Goal: Answer question/provide support

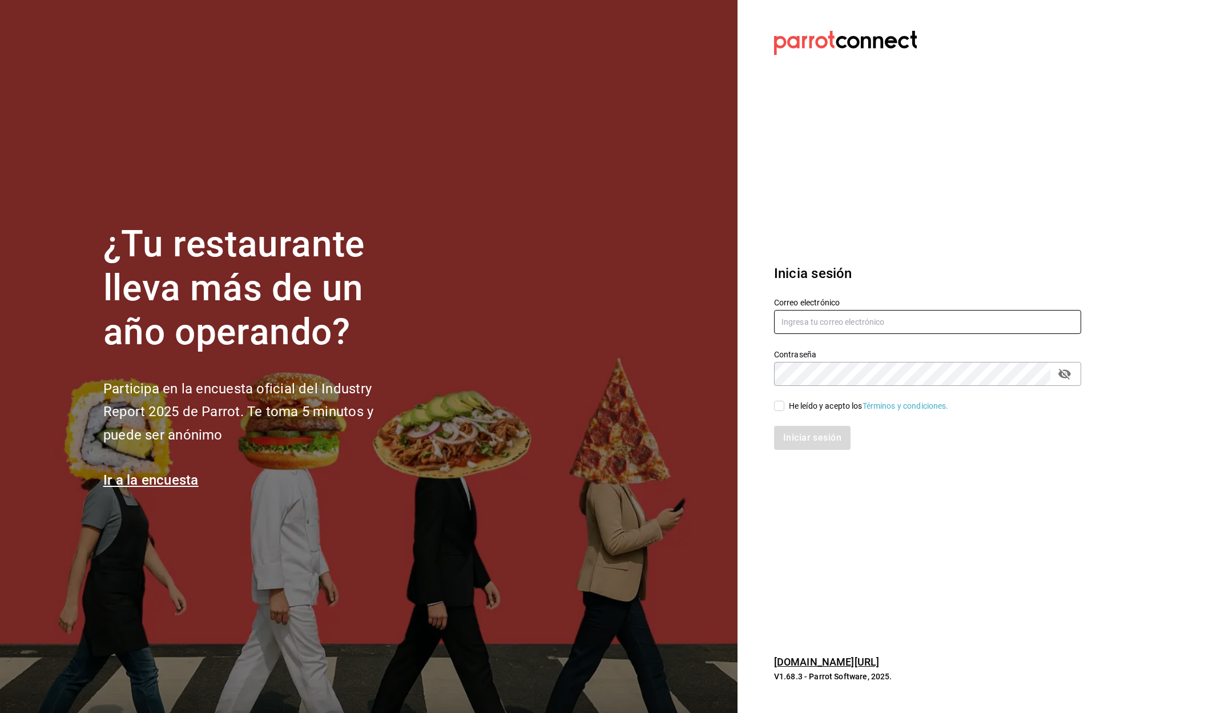
type input "[EMAIL_ADDRESS][DOMAIN_NAME]"
drag, startPoint x: 779, startPoint y: 406, endPoint x: 778, endPoint y: 399, distance: 6.9
click at [779, 406] on input "He leído y acepto los Términos y condiciones." at bounding box center [779, 406] width 10 height 10
checkbox input "true"
click at [810, 439] on button "Iniciar sesión" at bounding box center [813, 438] width 78 height 24
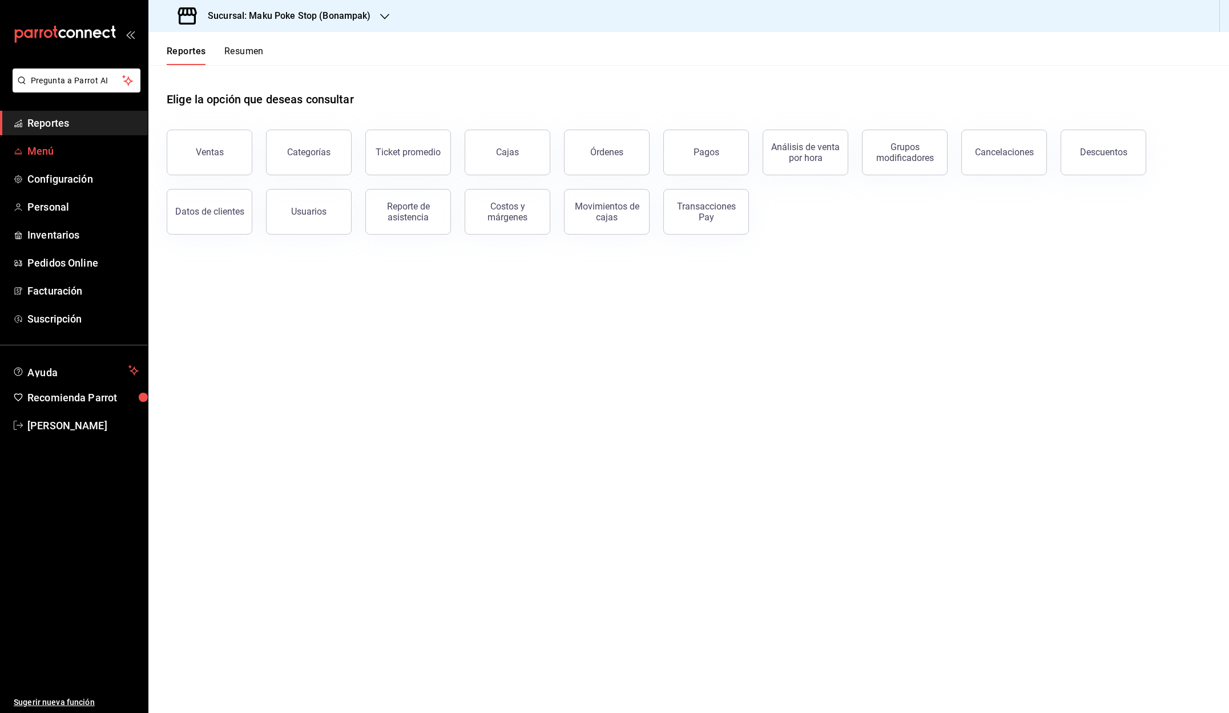
click at [46, 154] on span "Menú" at bounding box center [82, 150] width 111 height 15
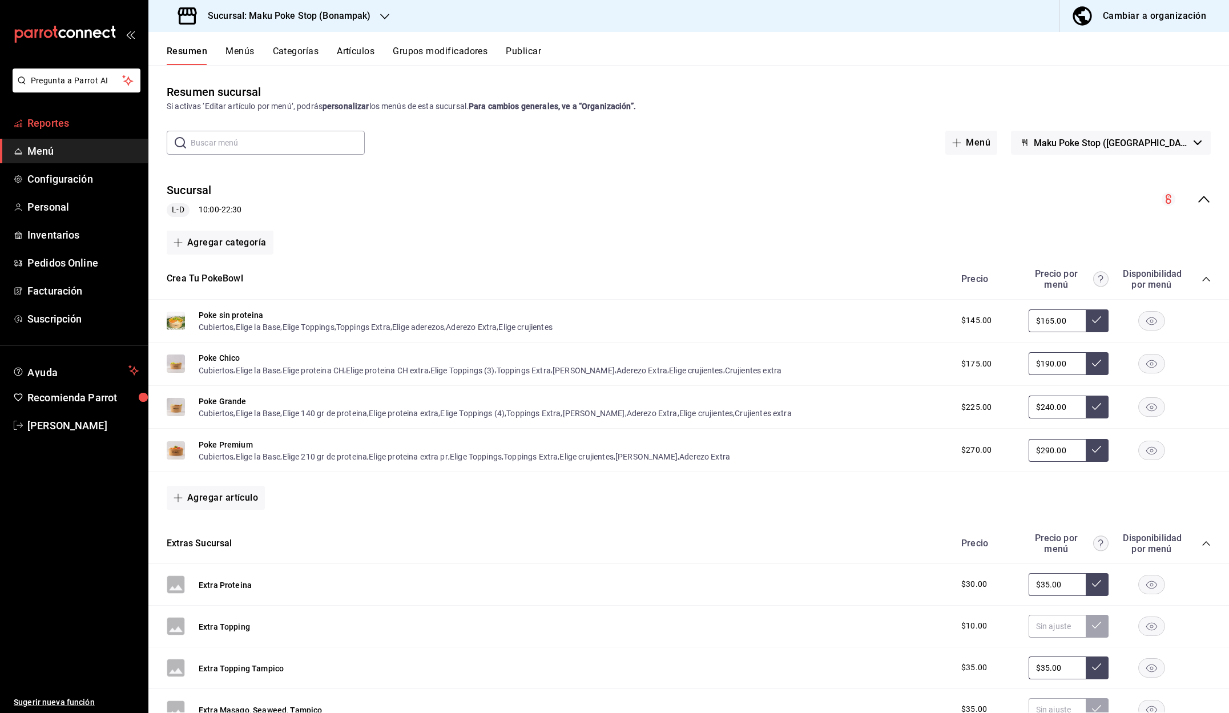
click at [53, 126] on span "Reportes" at bounding box center [82, 122] width 111 height 15
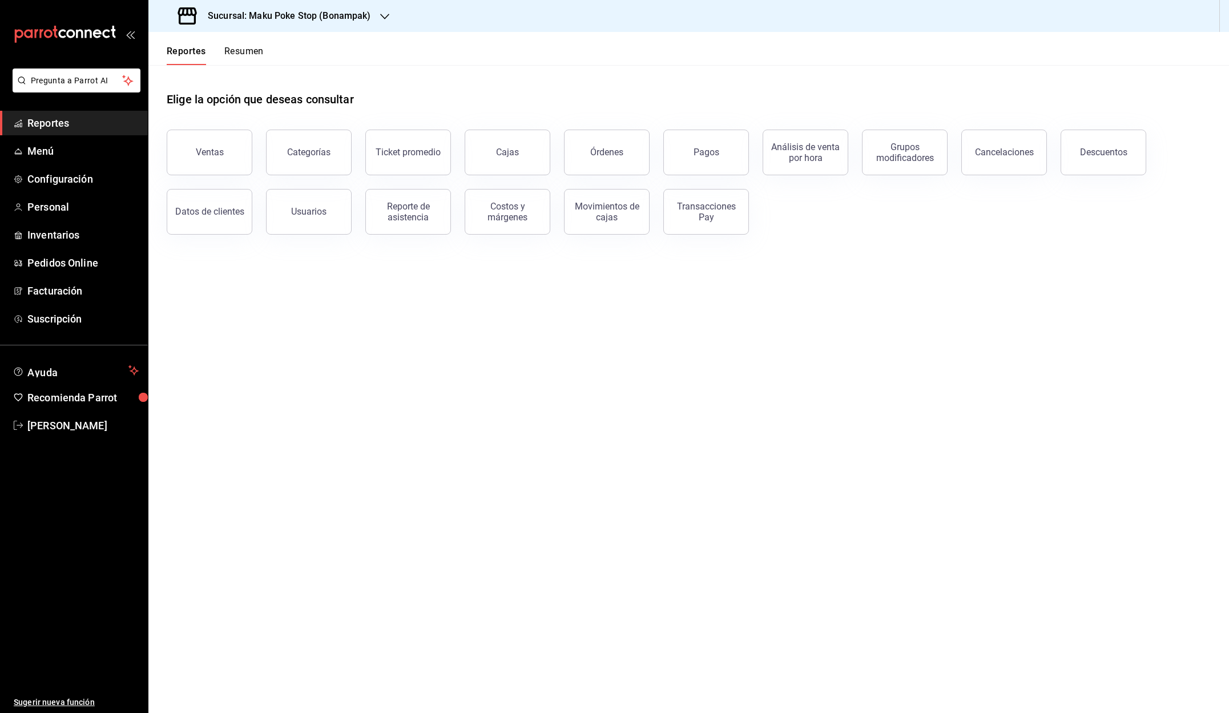
click at [253, 53] on button "Resumen" at bounding box center [243, 55] width 39 height 19
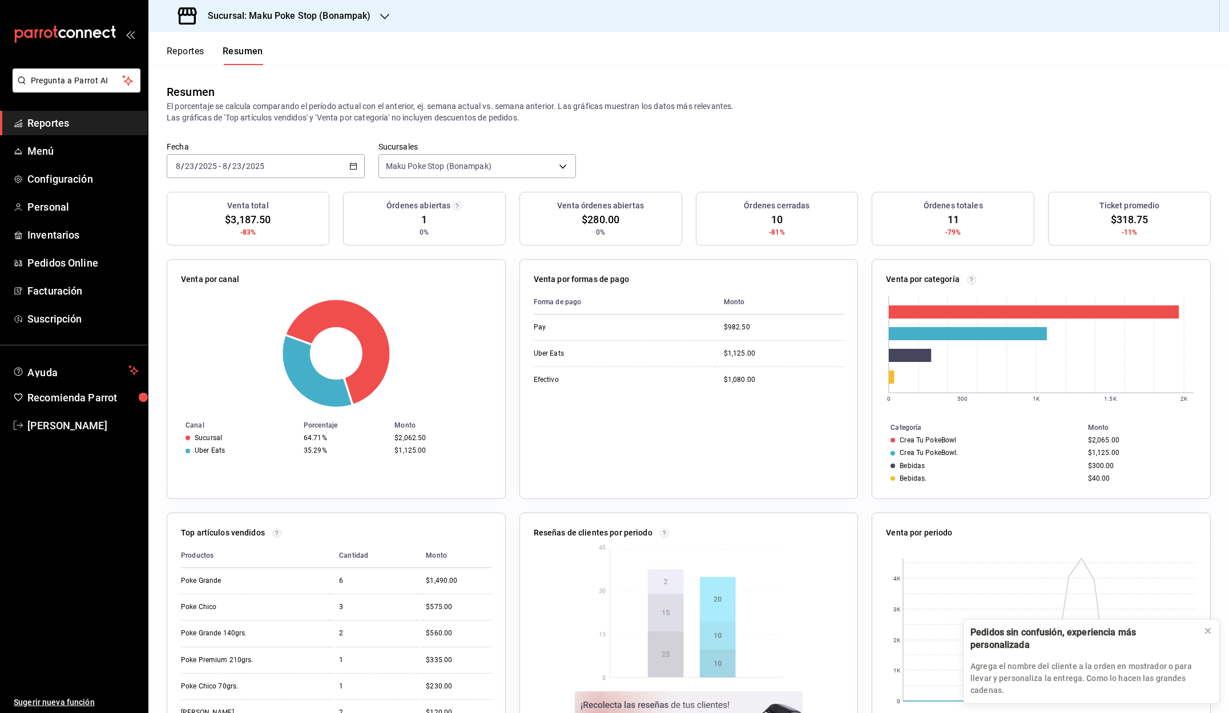
click at [180, 54] on button "Reportes" at bounding box center [186, 55] width 38 height 19
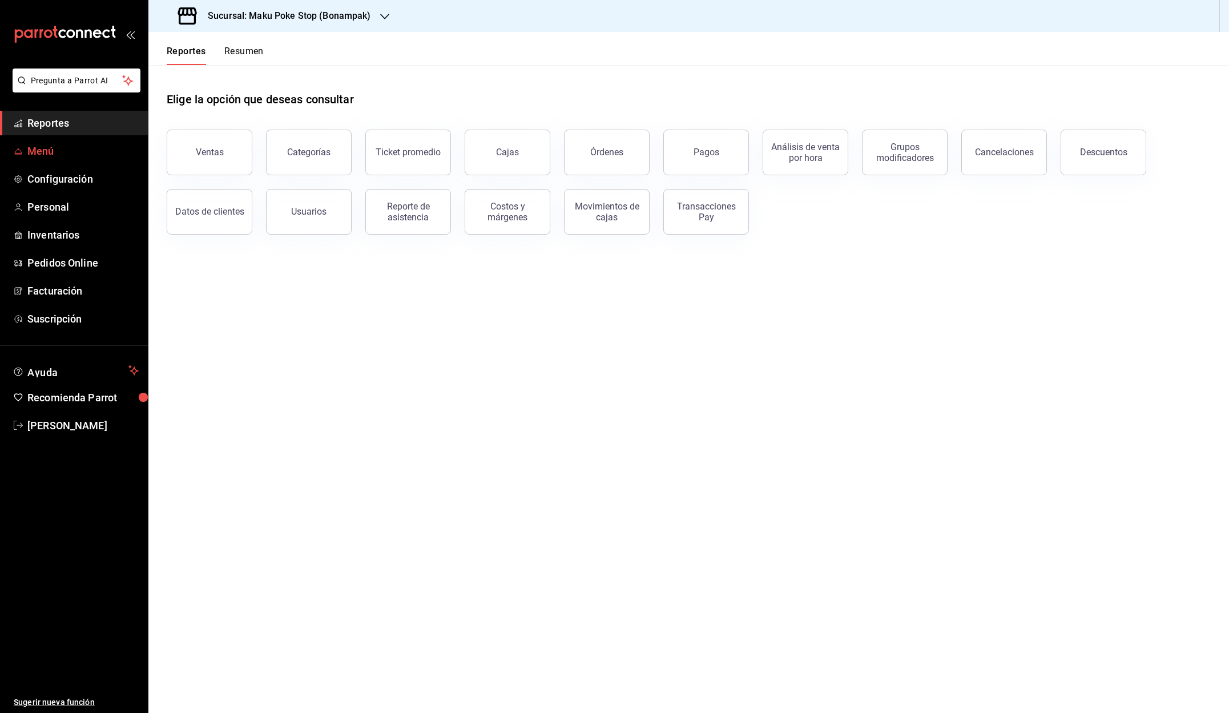
click at [45, 150] on span "Menú" at bounding box center [82, 150] width 111 height 15
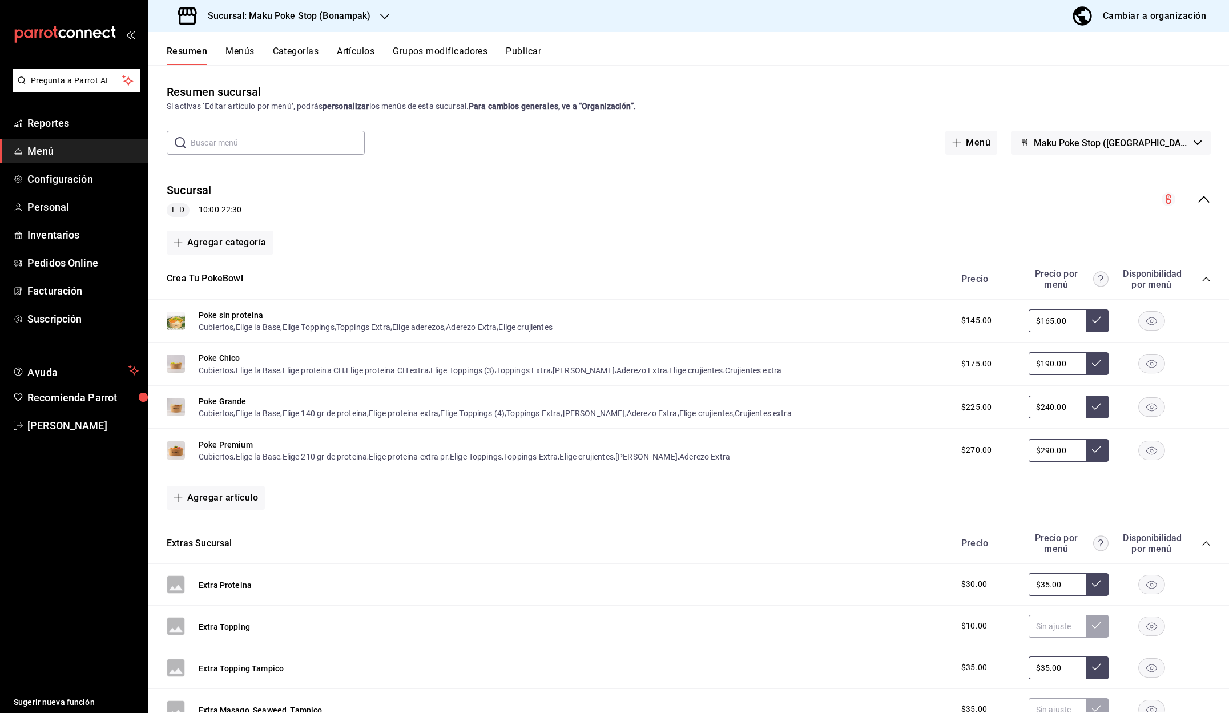
click at [532, 51] on button "Publicar" at bounding box center [523, 55] width 35 height 19
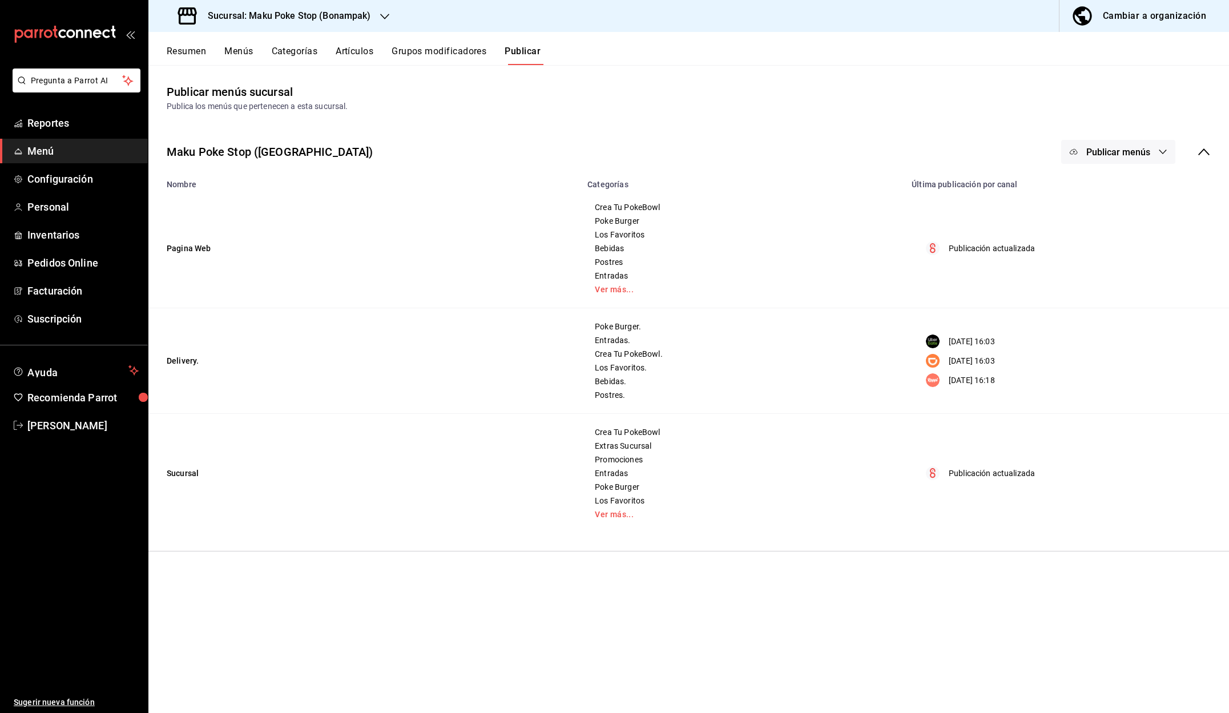
click at [45, 147] on span "Menú" at bounding box center [82, 150] width 111 height 15
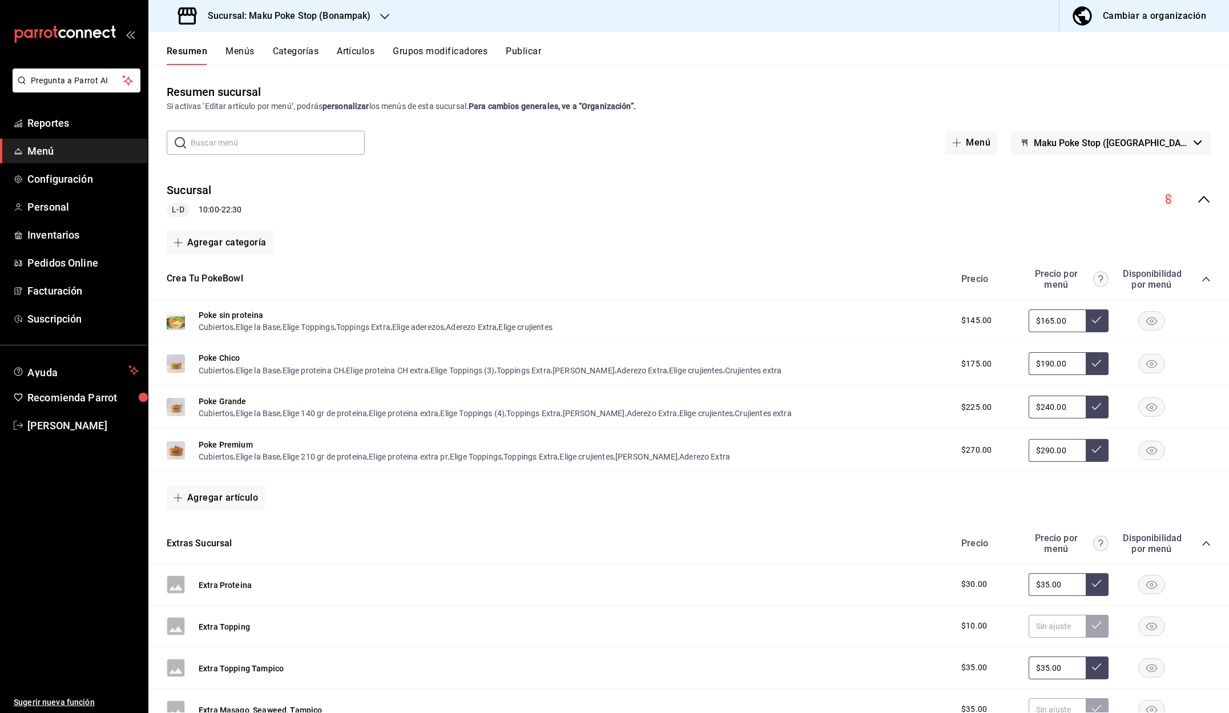
click at [1207, 197] on icon "collapse-menu-row" at bounding box center [1204, 199] width 14 height 14
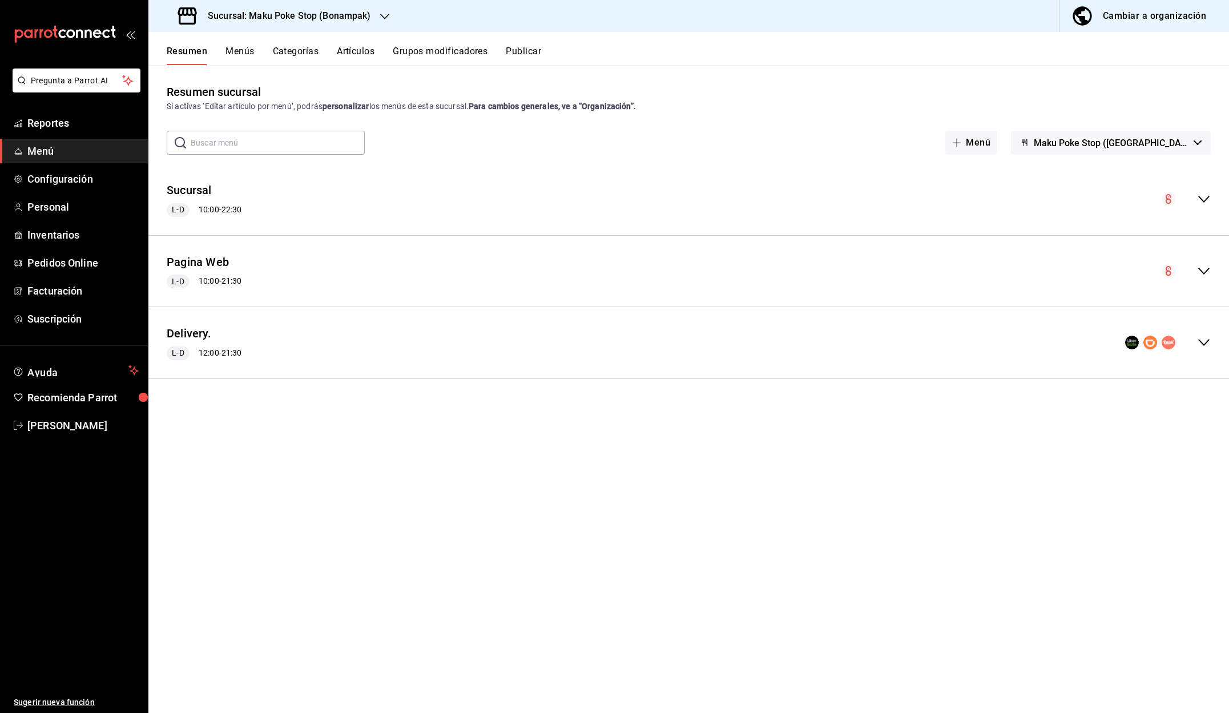
click at [1203, 343] on icon "collapse-menu-row" at bounding box center [1203, 343] width 11 height 7
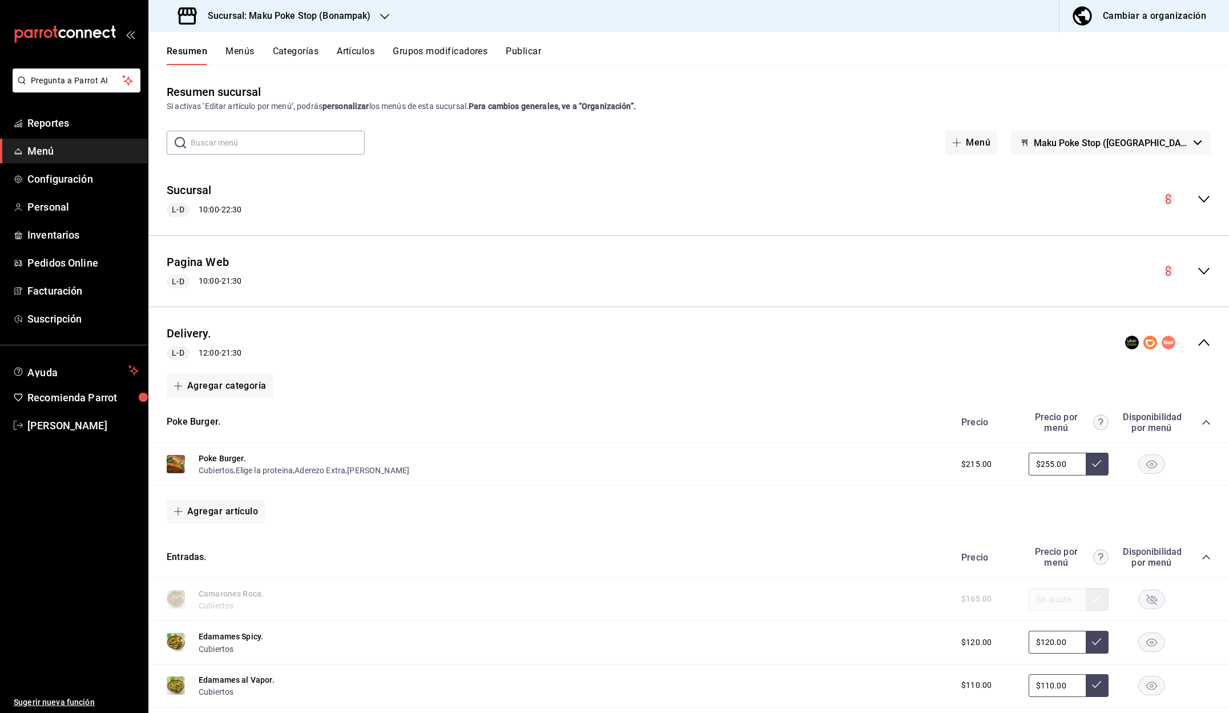
click at [1203, 343] on icon "collapse-menu-row" at bounding box center [1204, 343] width 14 height 14
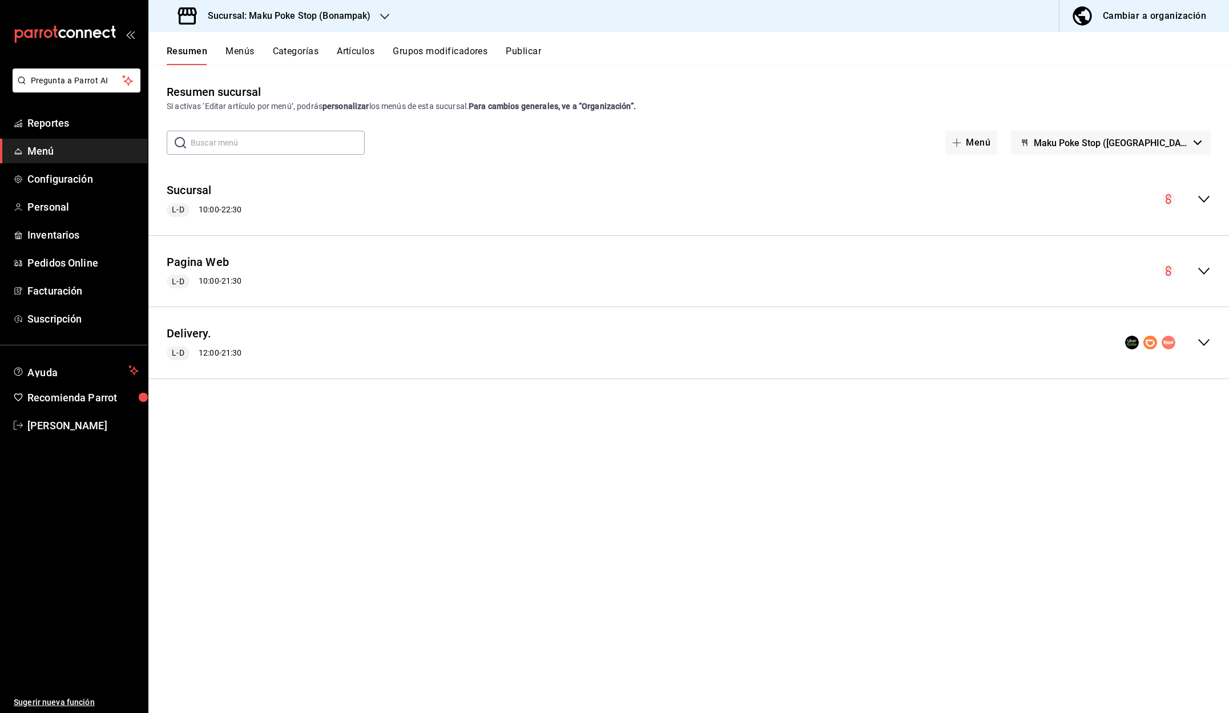
click at [1151, 343] on rect "collapse-menu-row" at bounding box center [1150, 343] width 14 height 14
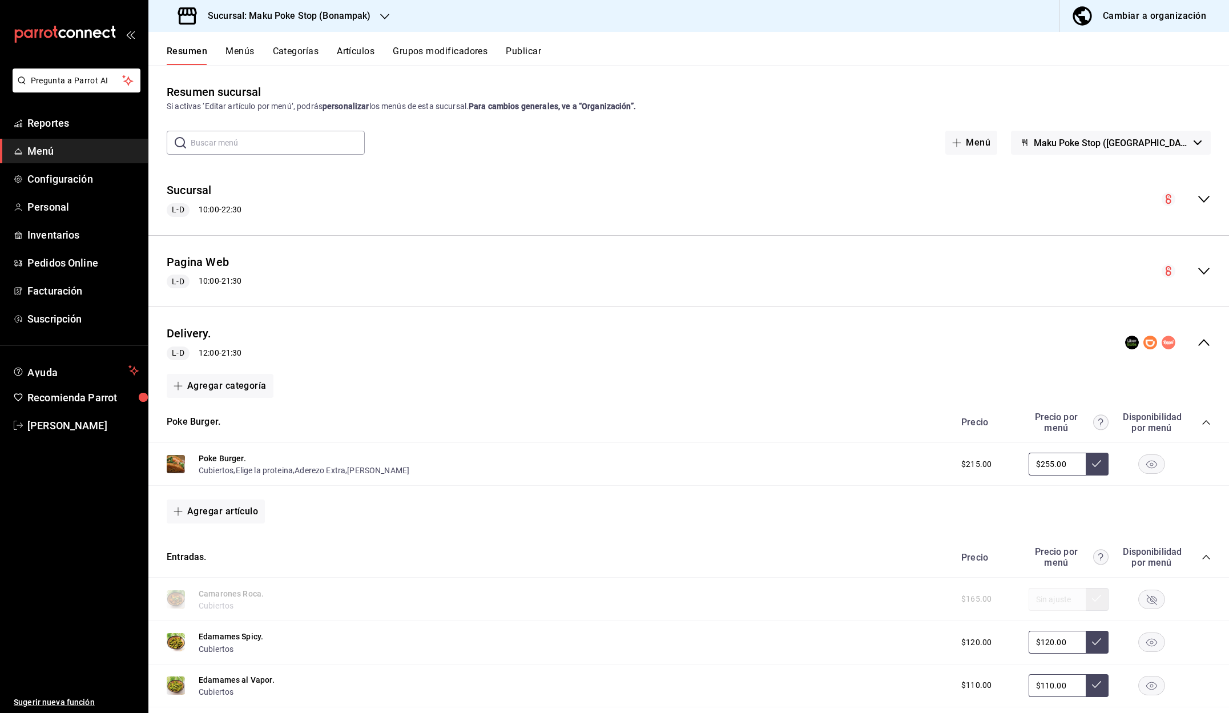
click at [1205, 344] on icon "collapse-menu-row" at bounding box center [1204, 343] width 14 height 14
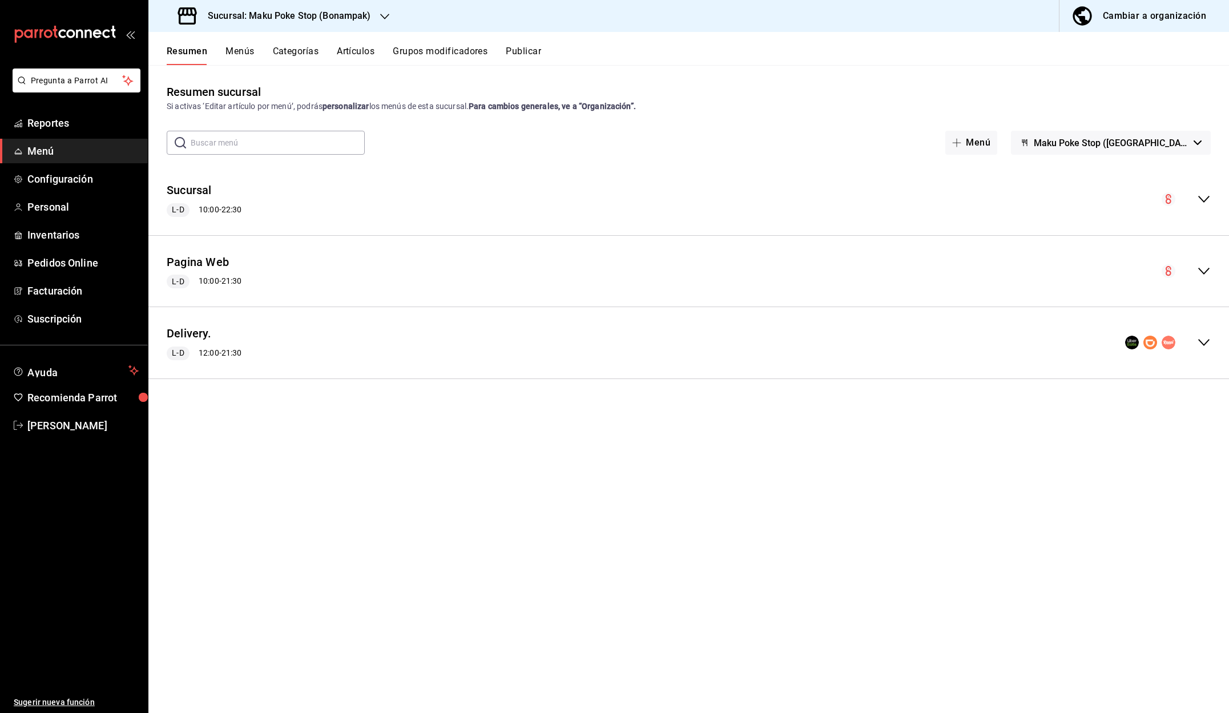
click at [1207, 343] on icon "collapse-menu-row" at bounding box center [1204, 343] width 14 height 14
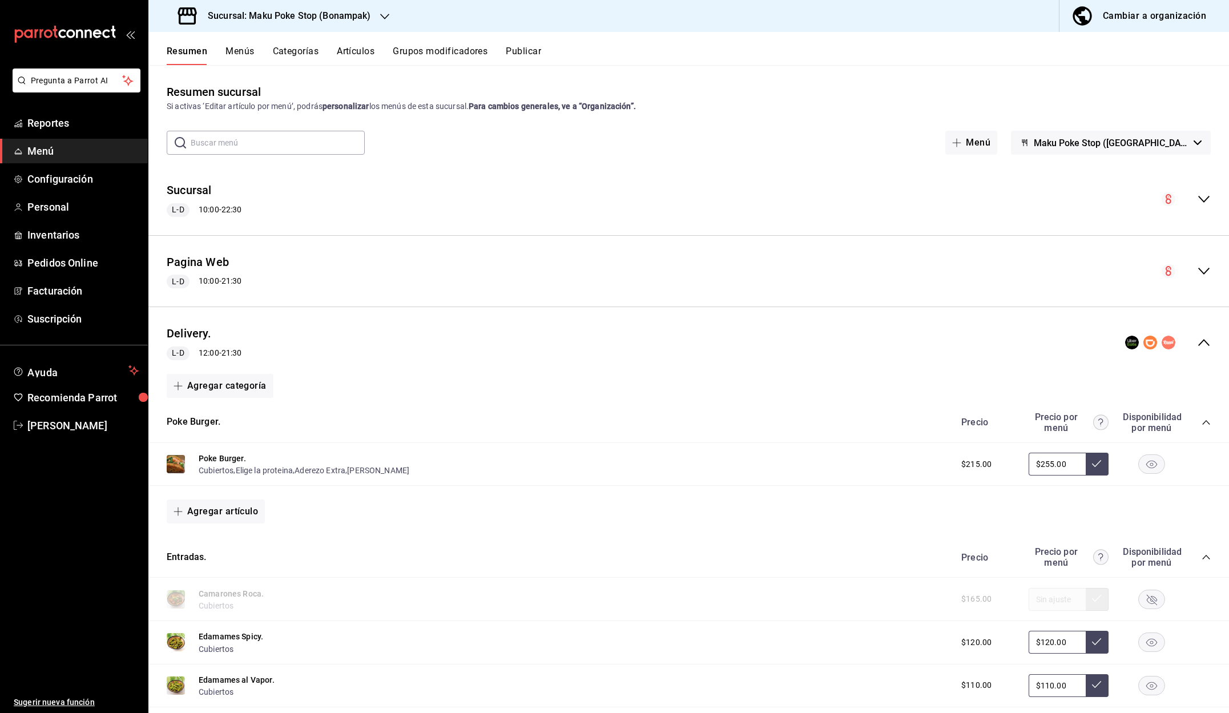
click at [526, 50] on button "Publicar" at bounding box center [523, 55] width 35 height 19
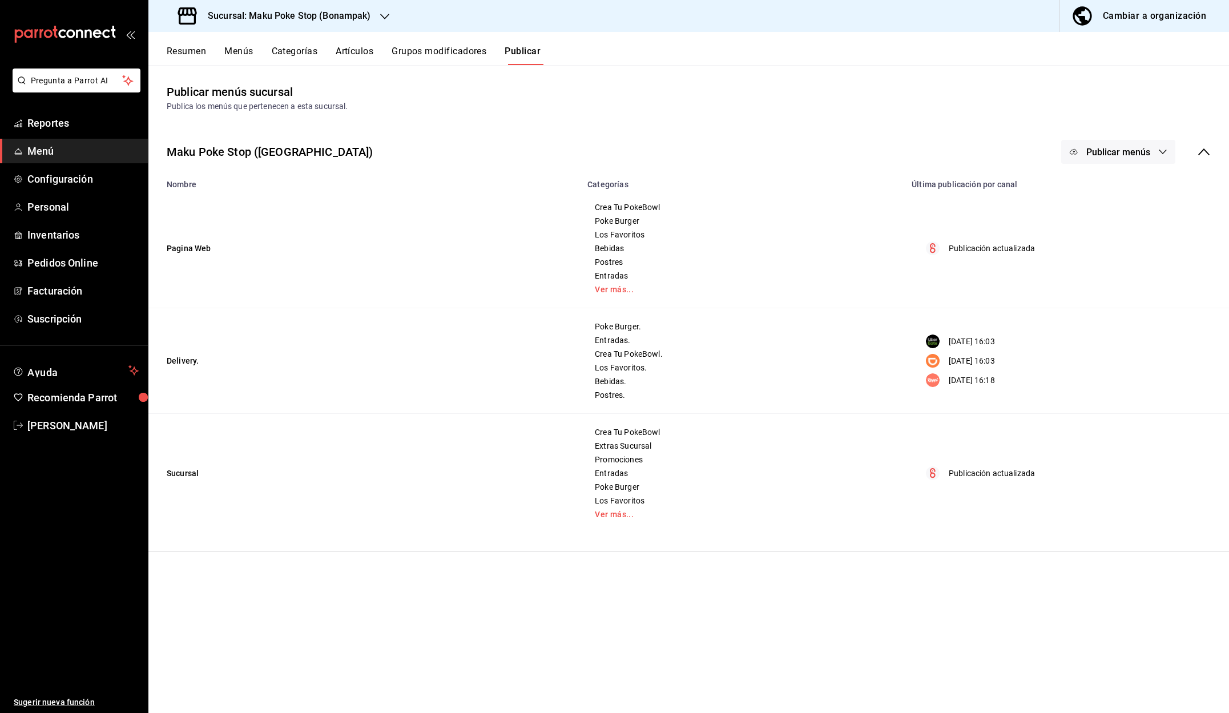
click at [241, 51] on button "Menús" at bounding box center [238, 55] width 29 height 19
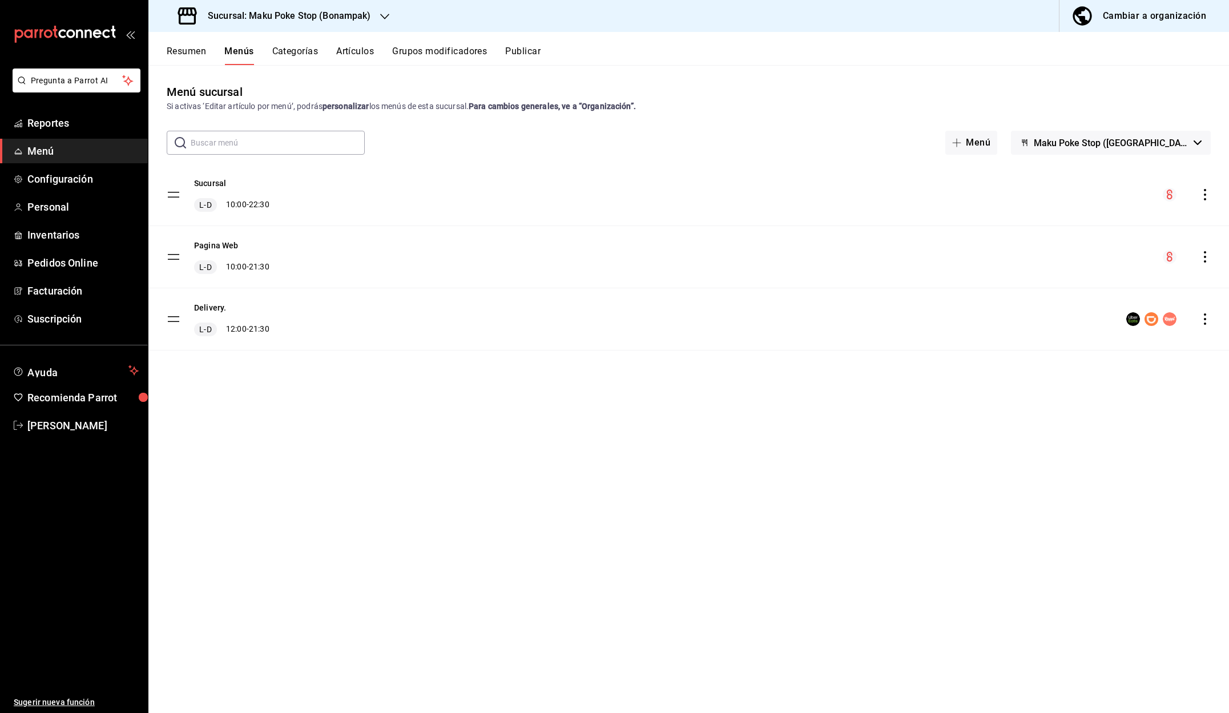
click at [1205, 320] on icon "actions" at bounding box center [1205, 318] width 2 height 11
drag, startPoint x: 805, startPoint y: 401, endPoint x: 796, endPoint y: 397, distance: 9.8
click at [804, 401] on div at bounding box center [614, 356] width 1229 height 713
click at [1168, 321] on circle "menu-maker-table" at bounding box center [1170, 319] width 14 height 14
click at [1144, 322] on rect "menu-maker-table" at bounding box center [1151, 319] width 14 height 14
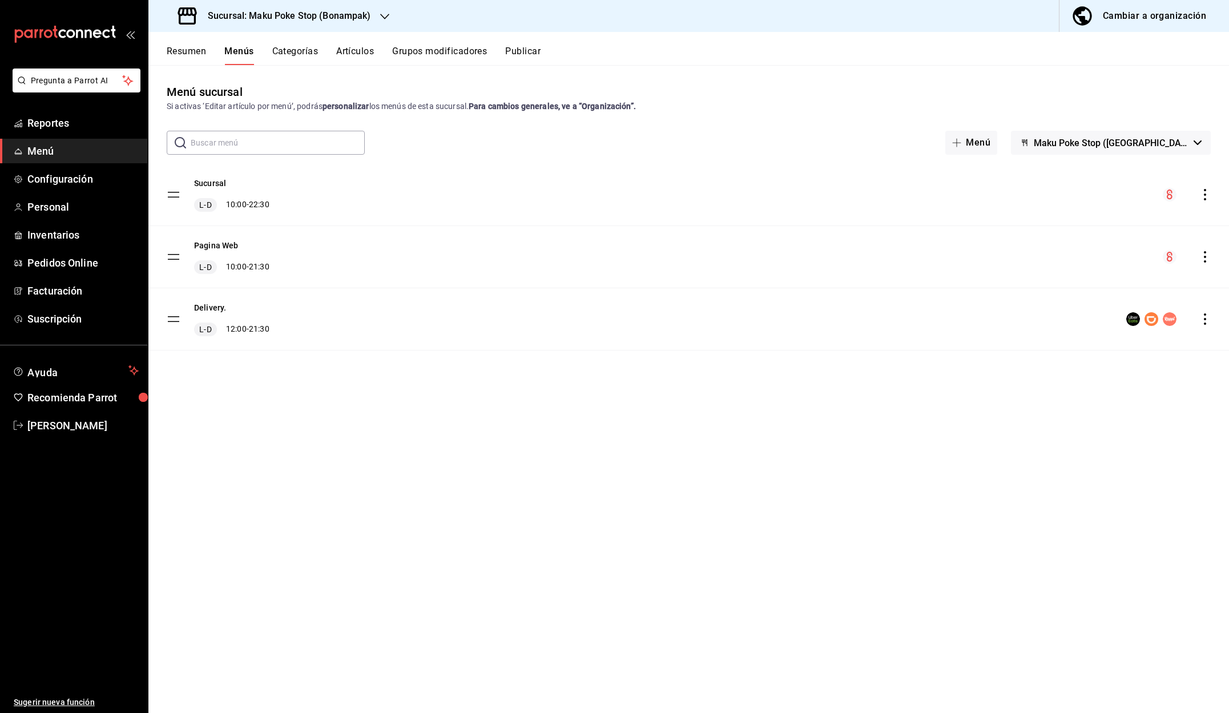
click at [174, 319] on tbody "Sucursal L-D 10:00 - 22:30 Pagina Web L-D 10:00 - 21:30 Delivery. L-D 12:00 - 2…" at bounding box center [688, 257] width 1080 height 187
click at [1204, 321] on icon "actions" at bounding box center [1204, 318] width 11 height 11
click at [680, 463] on div at bounding box center [614, 356] width 1229 height 713
click at [1195, 145] on button "Maku Poke Stop (Cabo Catoche)" at bounding box center [1111, 143] width 200 height 24
click at [1195, 146] on div at bounding box center [614, 356] width 1229 height 713
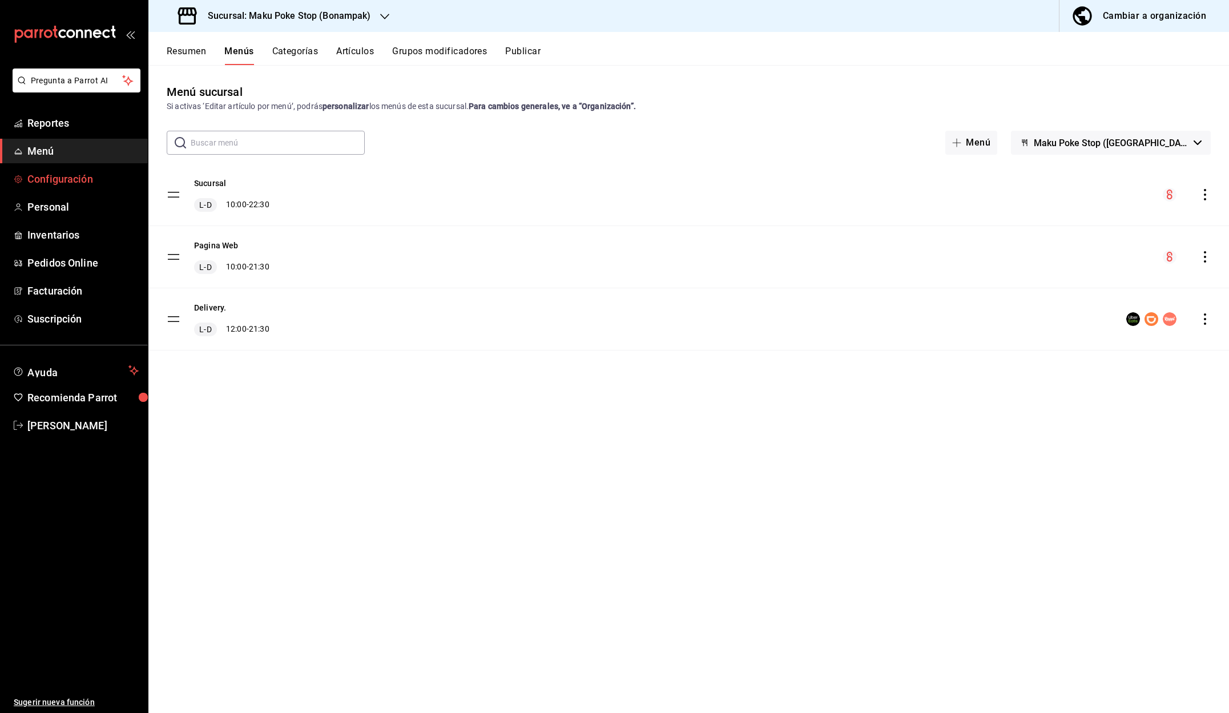
click at [69, 180] on span "Configuración" at bounding box center [82, 178] width 111 height 15
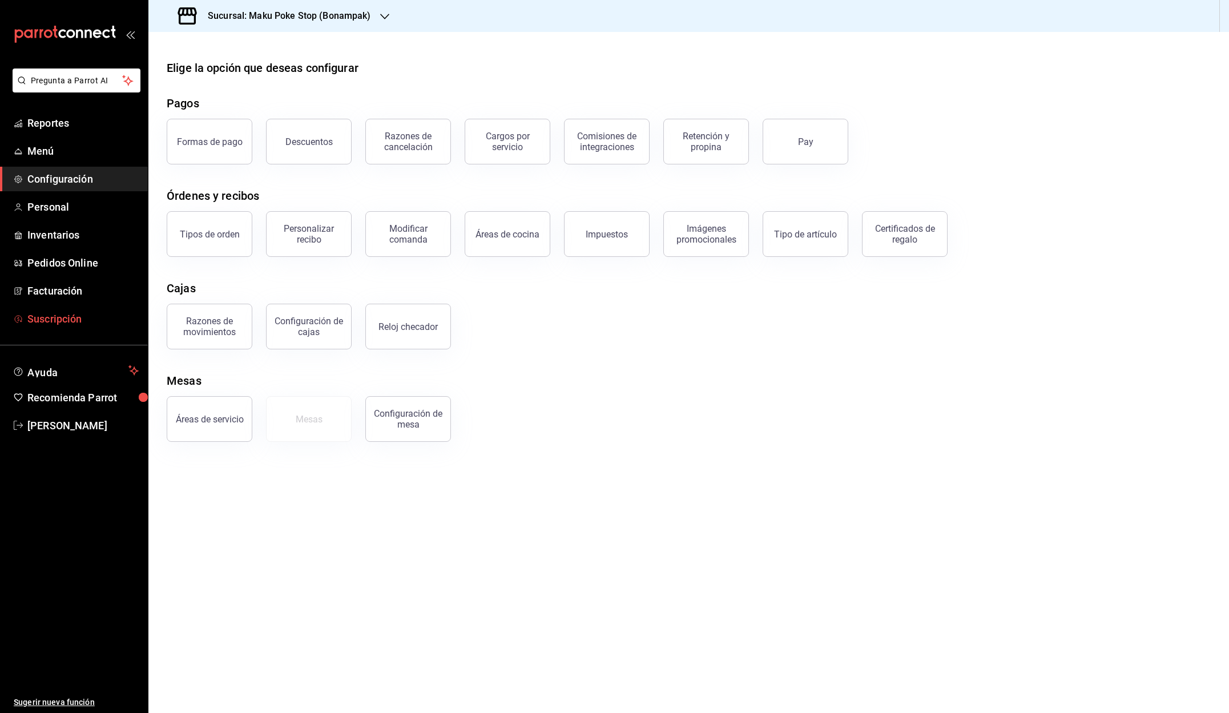
click at [57, 321] on span "Suscripción" at bounding box center [82, 318] width 111 height 15
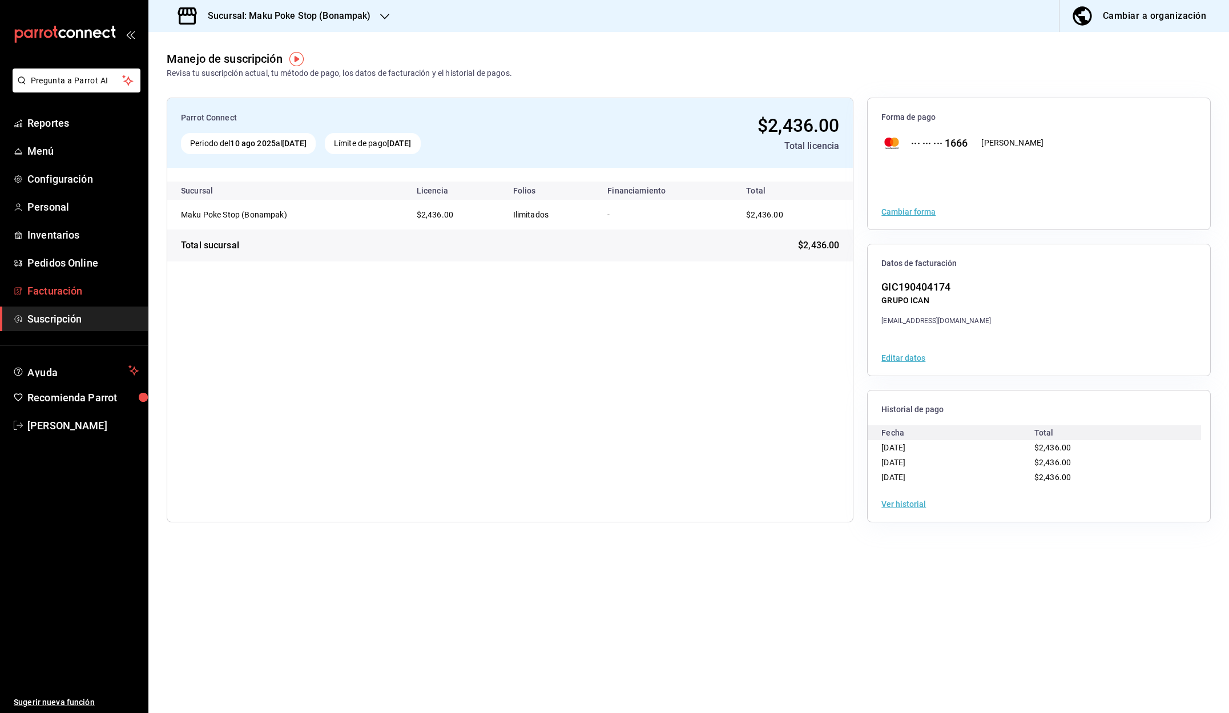
click at [51, 291] on span "Facturación" at bounding box center [82, 290] width 111 height 15
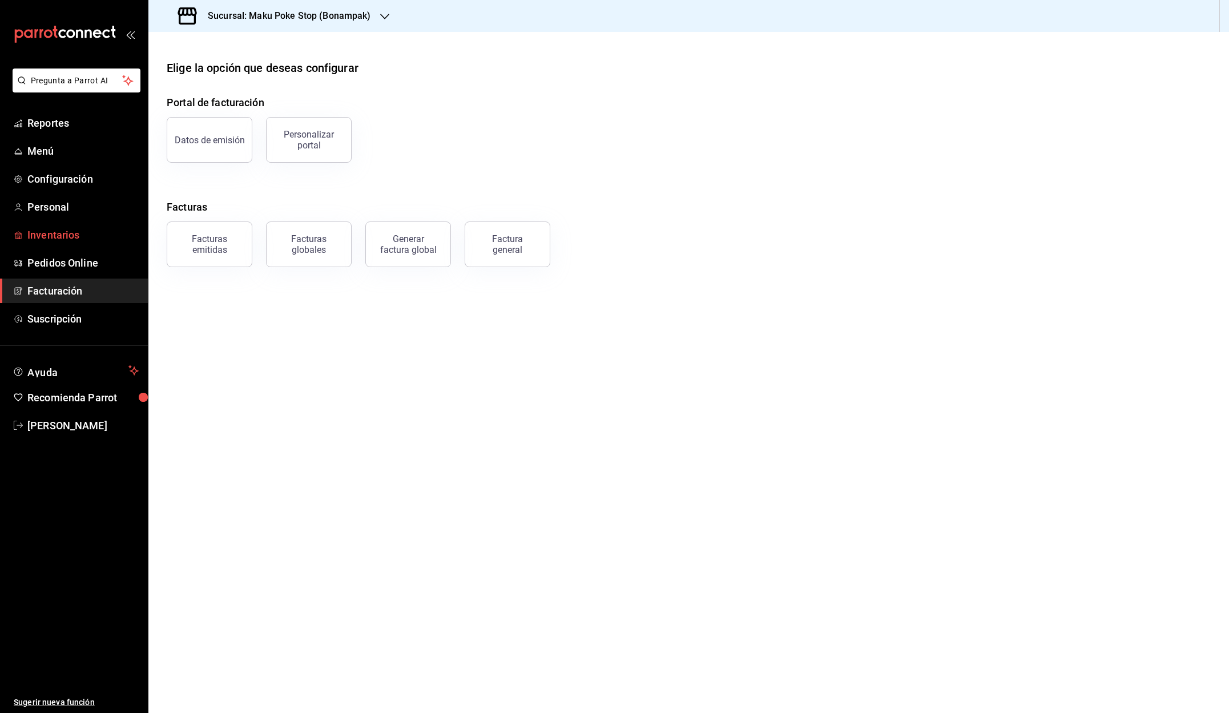
click at [47, 236] on span "Inventarios" at bounding box center [82, 234] width 111 height 15
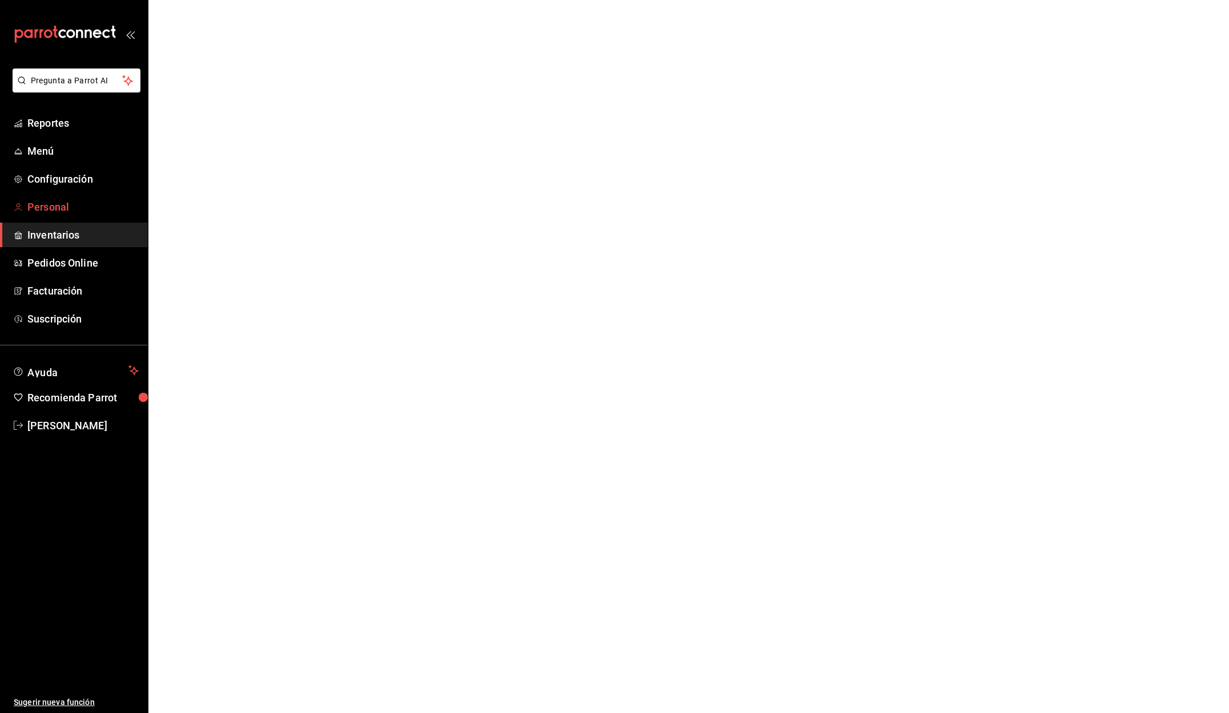
click at [51, 208] on span "Personal" at bounding box center [82, 206] width 111 height 15
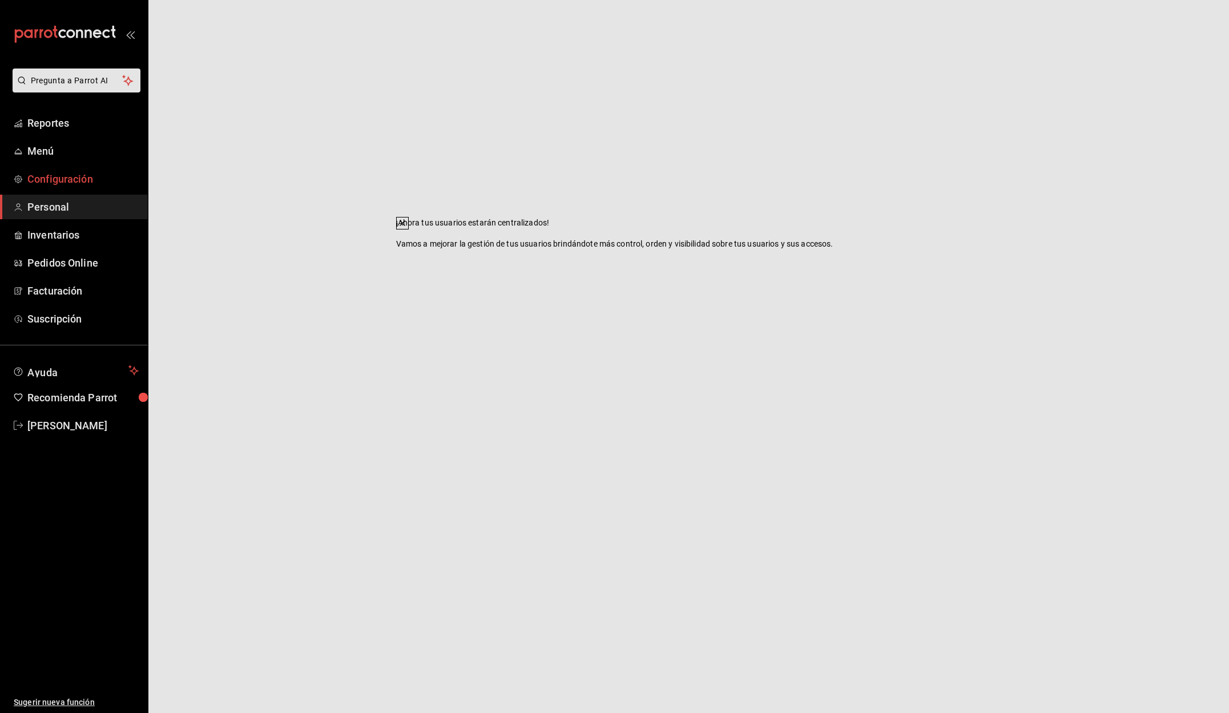
drag, startPoint x: 57, startPoint y: 178, endPoint x: 62, endPoint y: 190, distance: 13.3
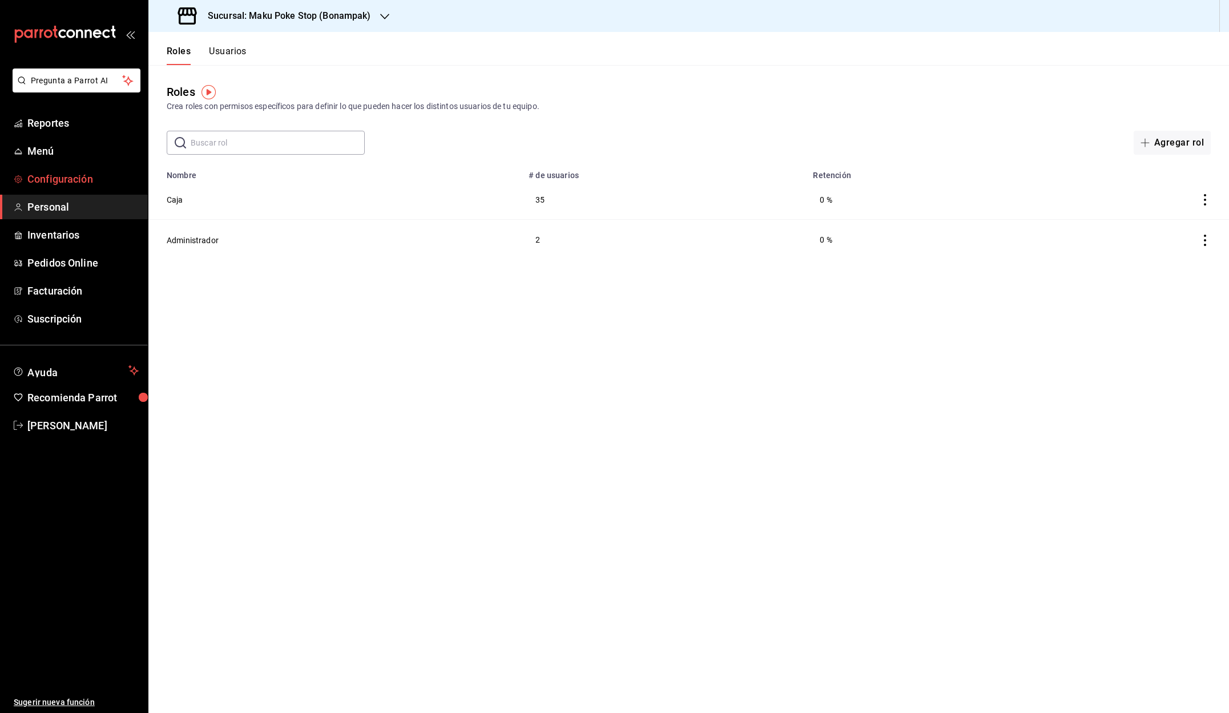
click at [68, 179] on span "Configuración" at bounding box center [82, 178] width 111 height 15
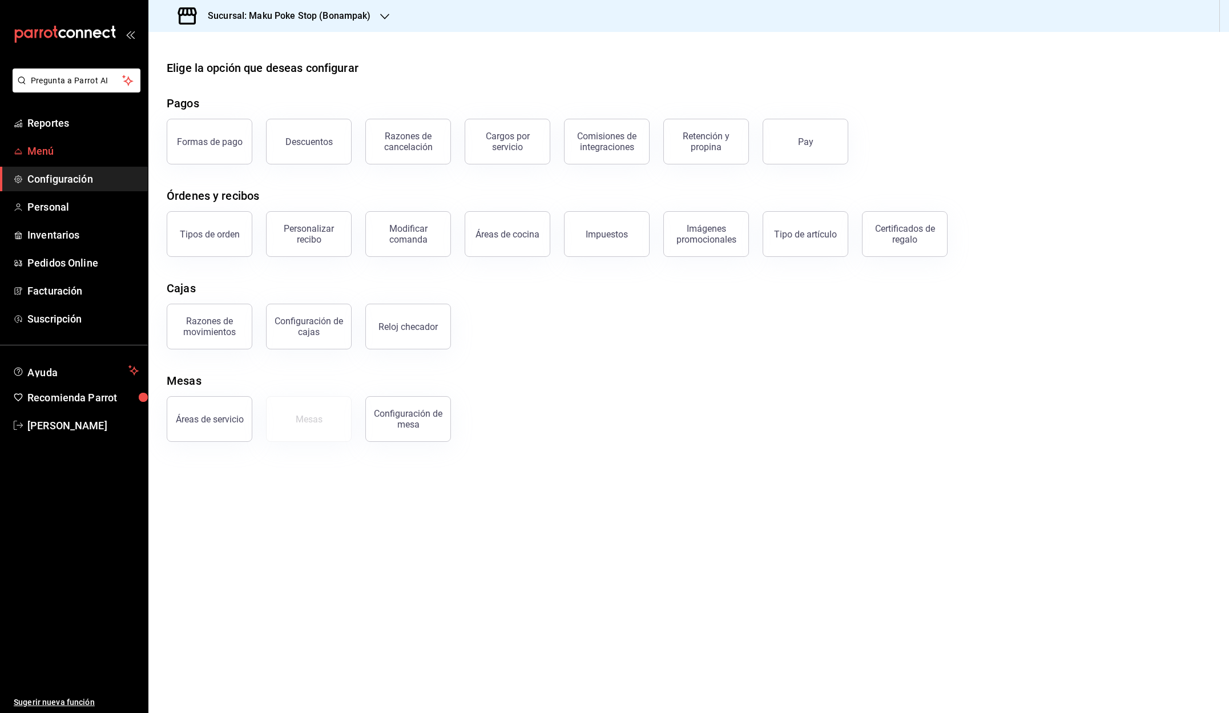
click at [41, 153] on span "Menú" at bounding box center [82, 150] width 111 height 15
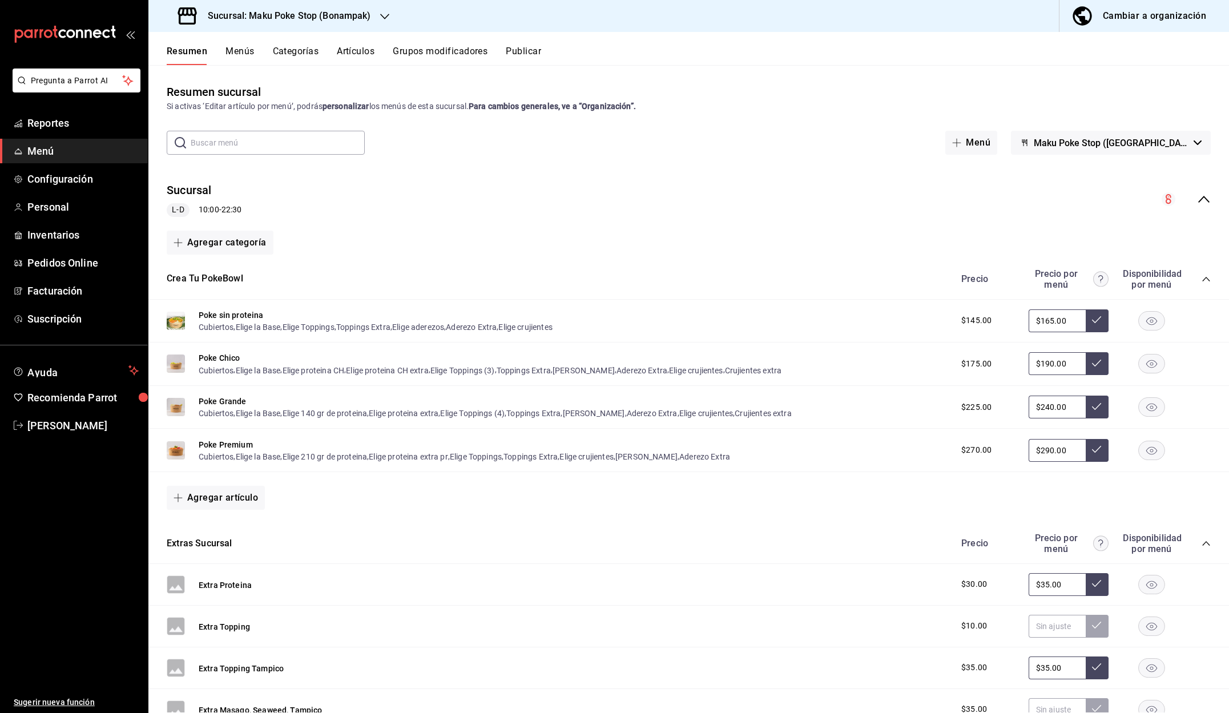
click at [1201, 196] on icon "collapse-menu-row" at bounding box center [1204, 199] width 14 height 14
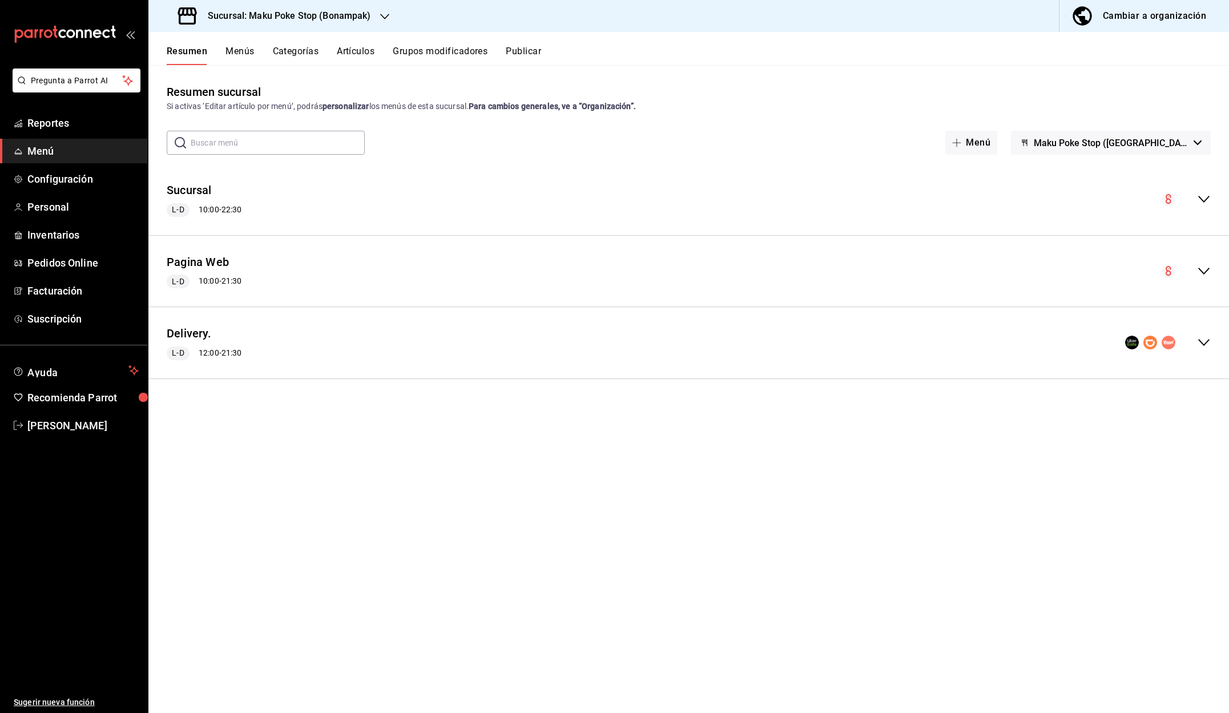
click at [1139, 345] on icon "collapse-menu-row" at bounding box center [1132, 343] width 14 height 14
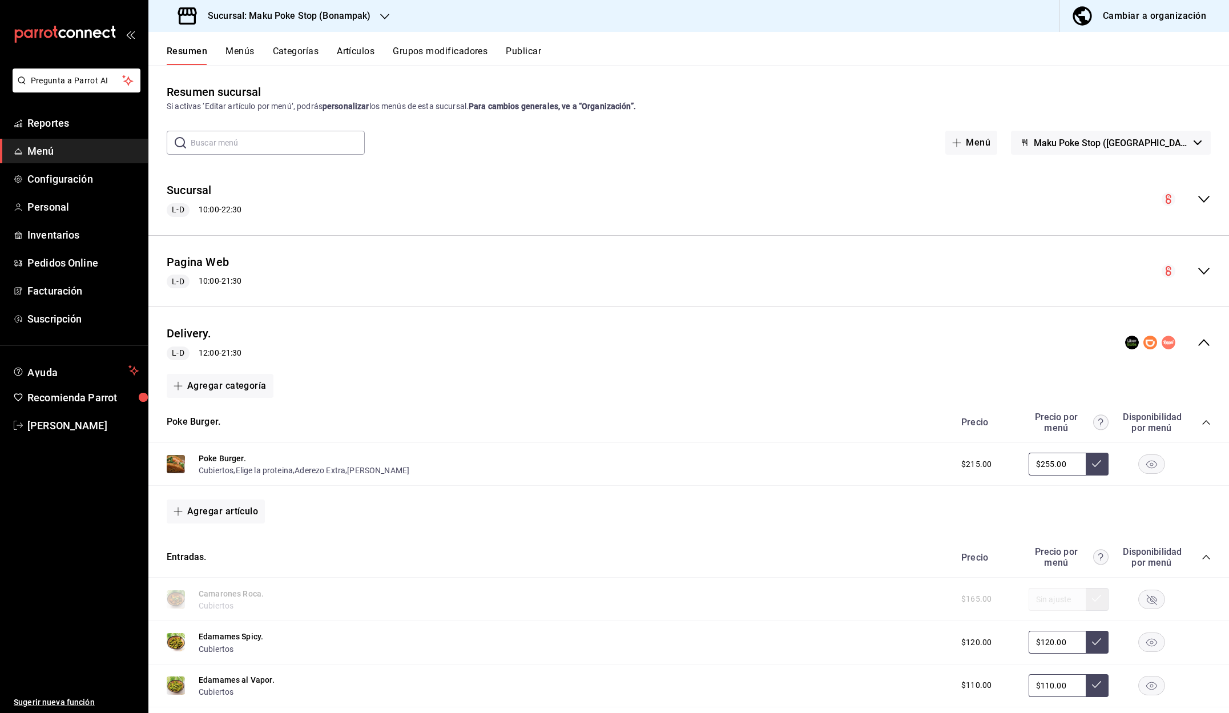
click at [1201, 341] on icon "collapse-menu-row" at bounding box center [1203, 342] width 11 height 7
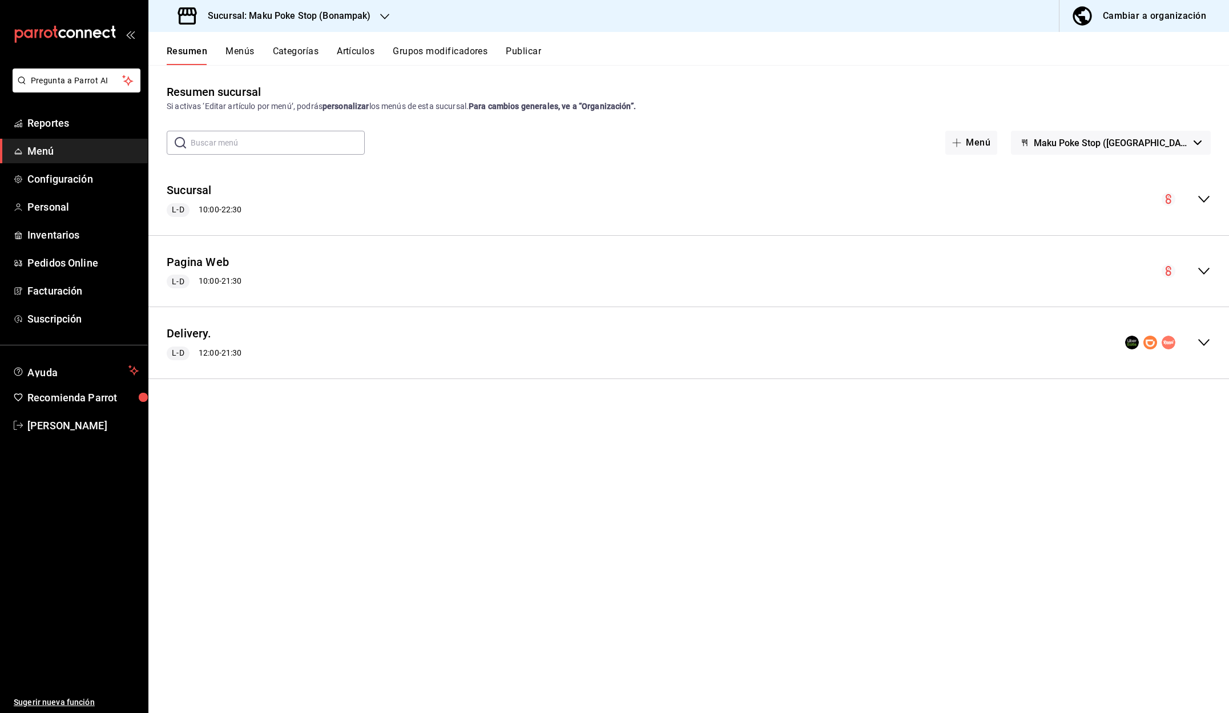
click at [1201, 342] on icon "collapse-menu-row" at bounding box center [1203, 343] width 11 height 7
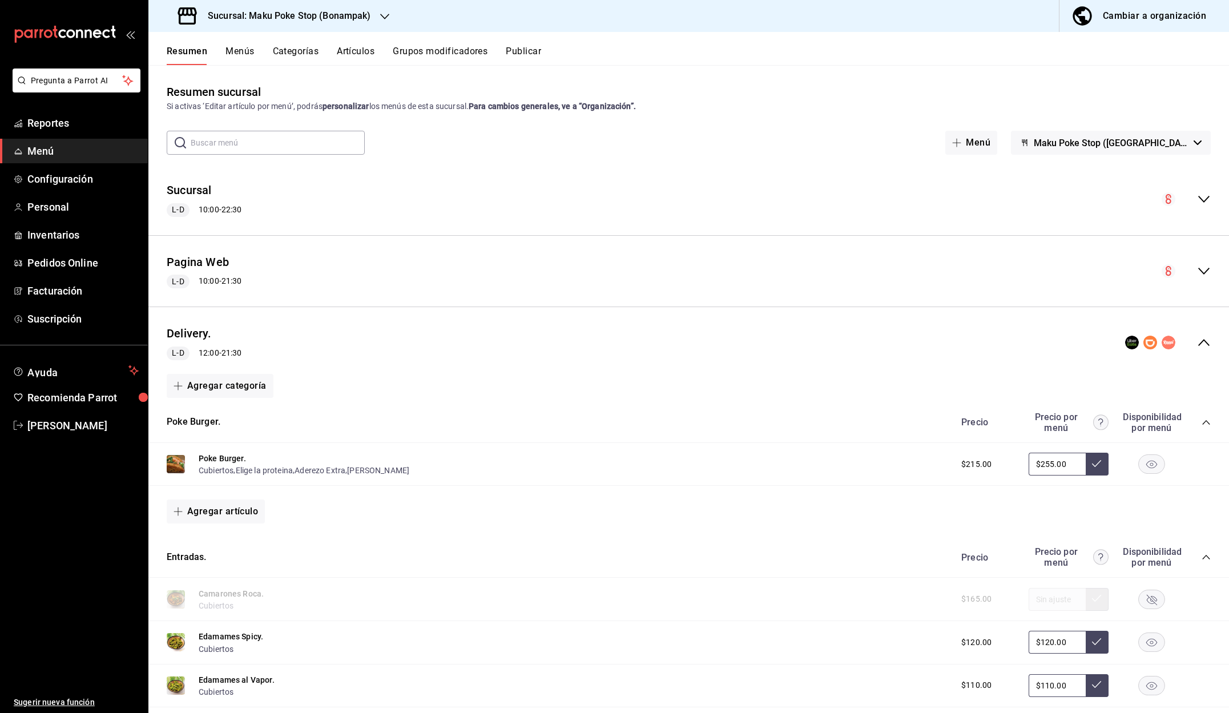
click at [1152, 344] on rect "collapse-menu-row" at bounding box center [1150, 343] width 14 height 14
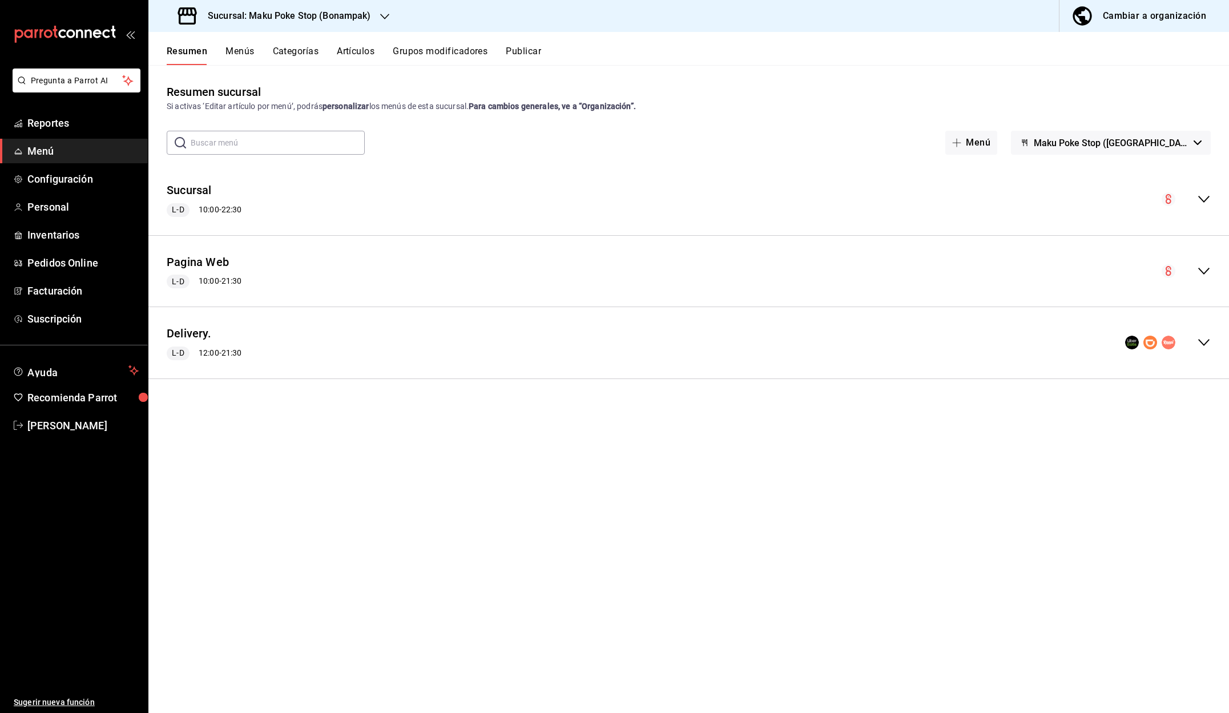
click at [1133, 343] on rect "collapse-menu-row" at bounding box center [1132, 343] width 10 height 10
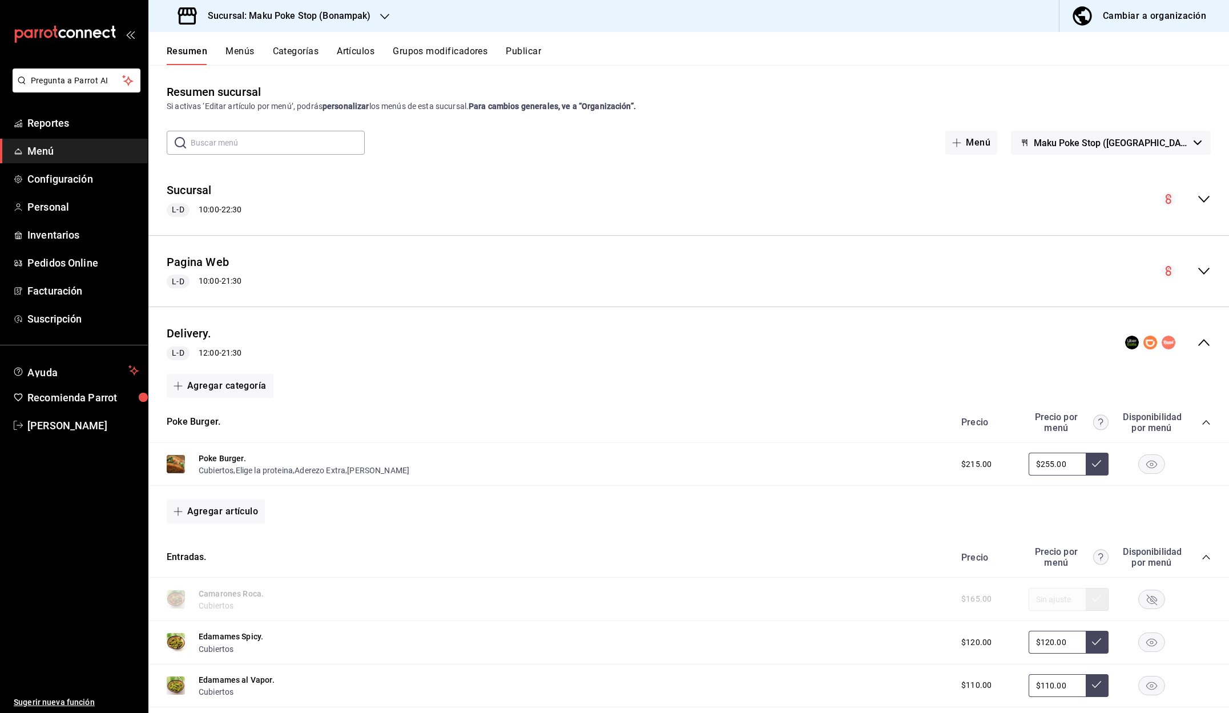
click at [1203, 341] on icon "collapse-menu-row" at bounding box center [1204, 343] width 14 height 14
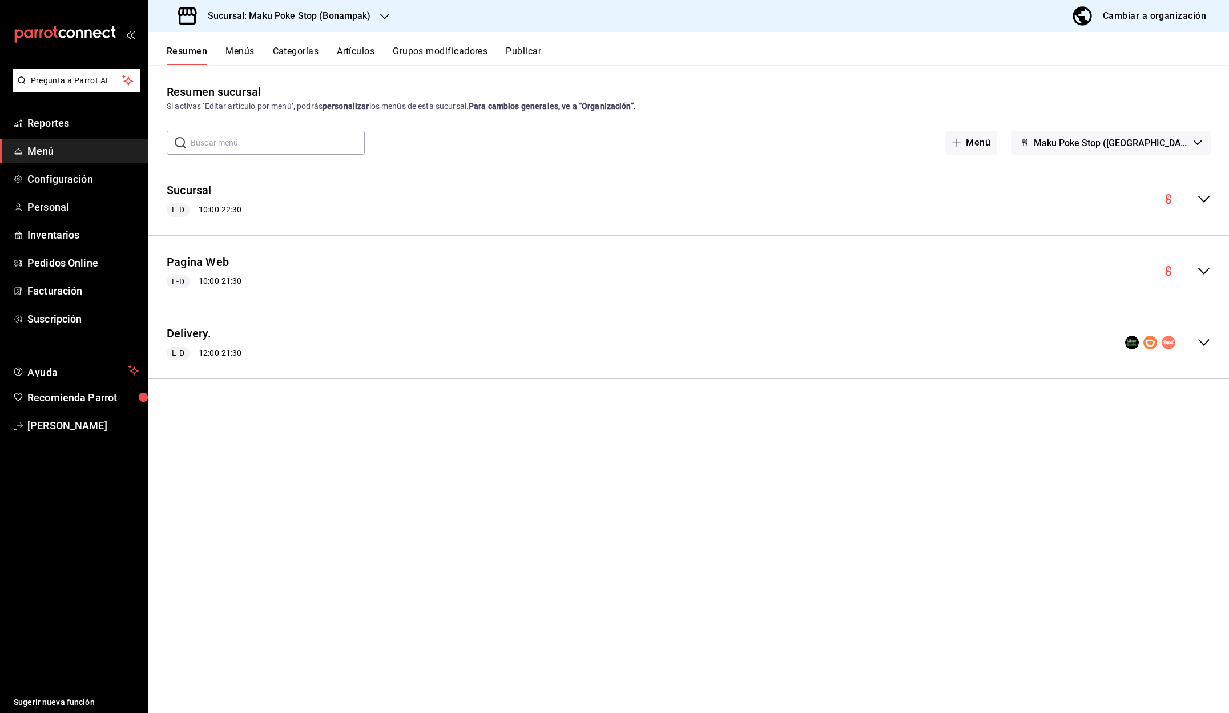
click at [385, 17] on icon "button" at bounding box center [384, 17] width 9 height 6
click at [513, 21] on div at bounding box center [614, 356] width 1229 height 713
click at [37, 375] on span "Ayuda" at bounding box center [75, 371] width 96 height 14
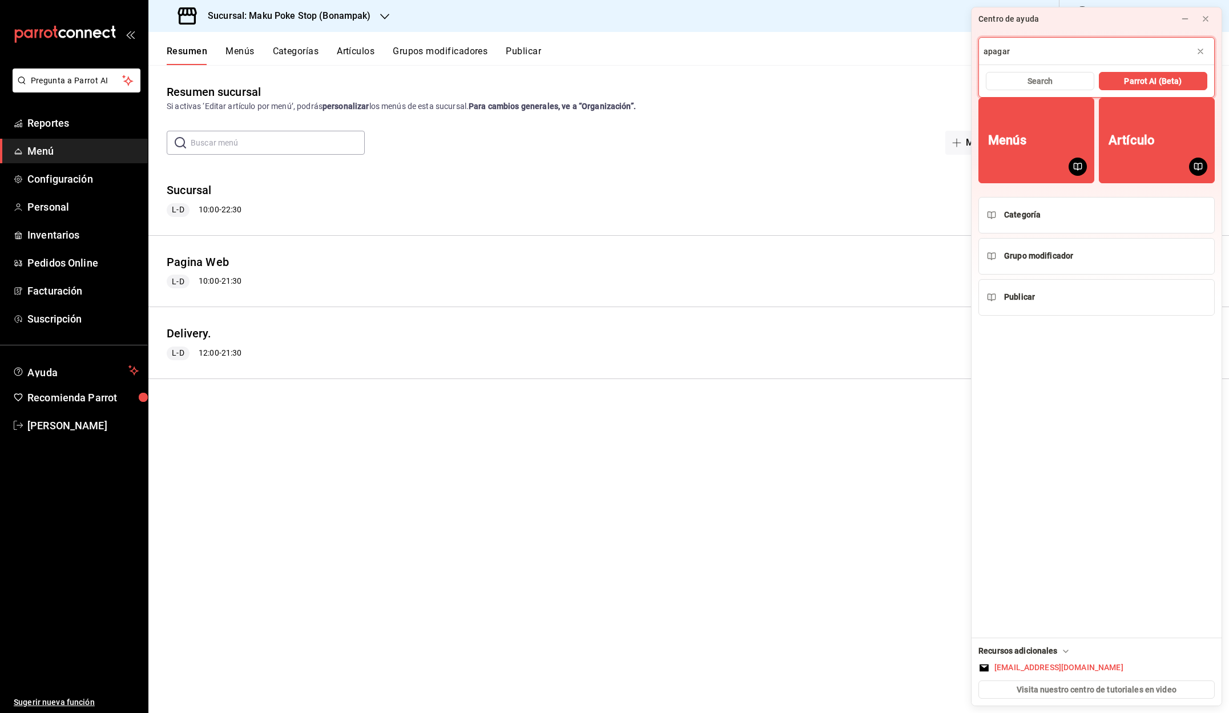
type input "apagar"
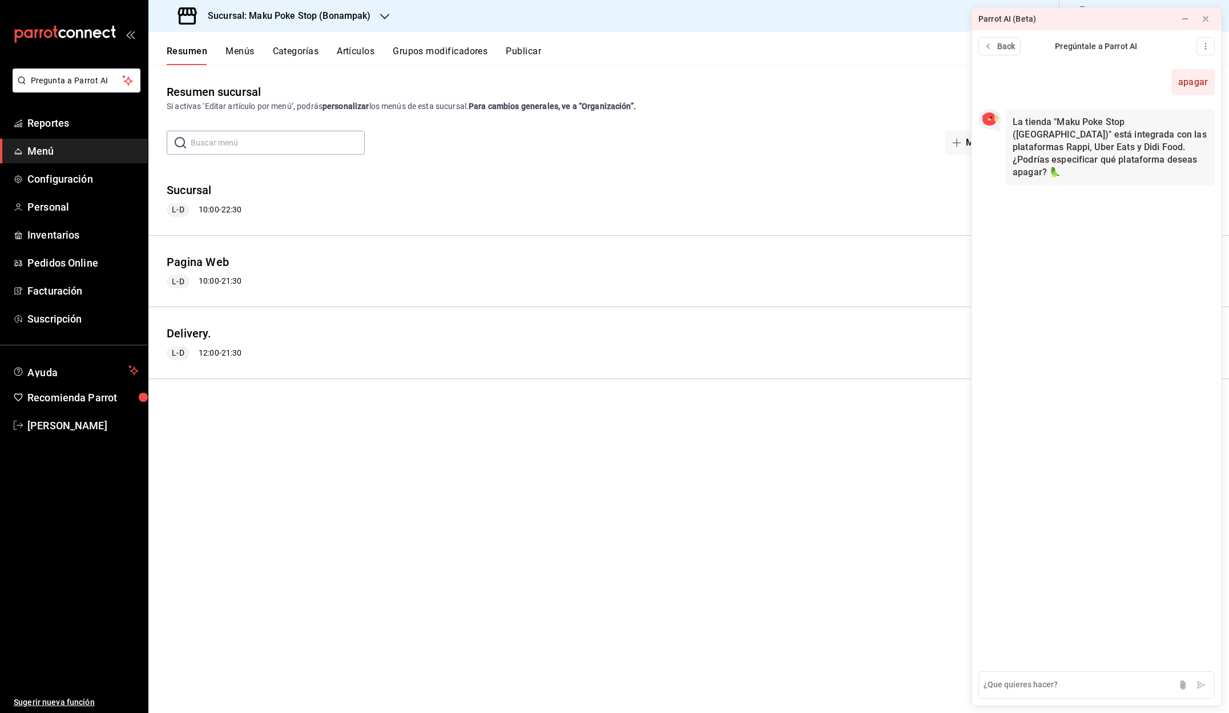
click at [382, 17] on icon "button" at bounding box center [384, 17] width 9 height 6
click at [227, 76] on span "Maku Poke Stop(Huayacan)" at bounding box center [209, 75] width 102 height 12
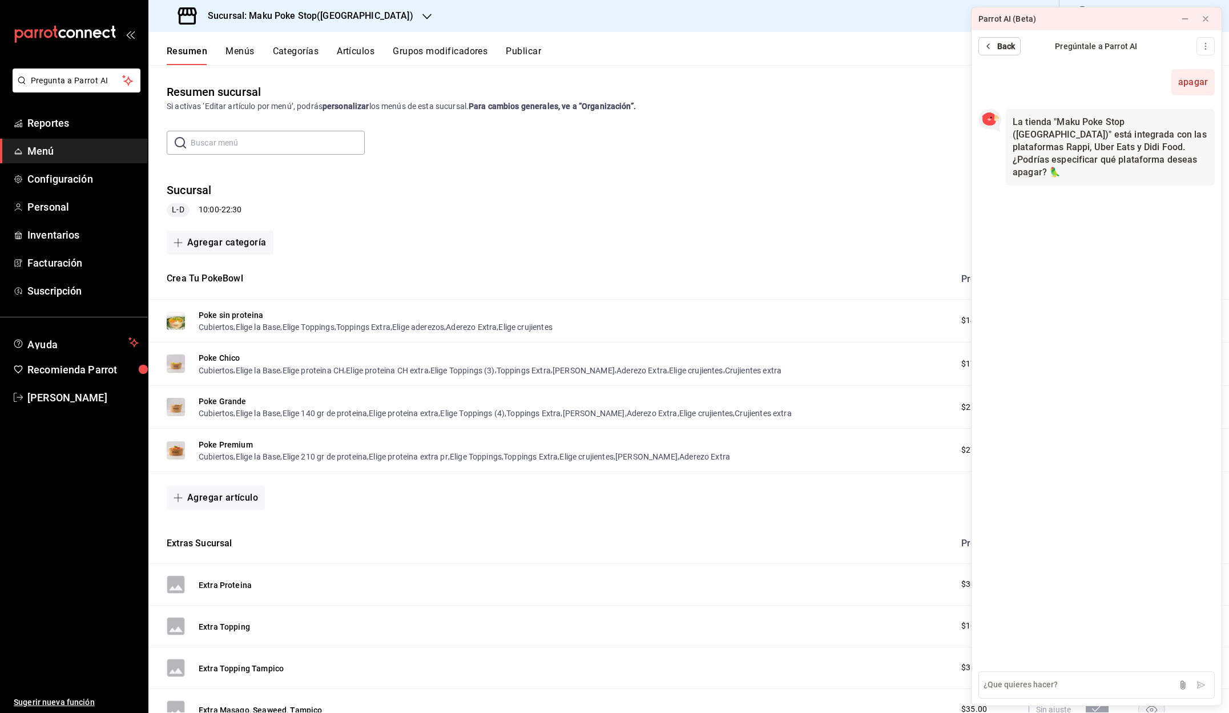
click at [1004, 49] on span "Back" at bounding box center [1006, 47] width 18 height 12
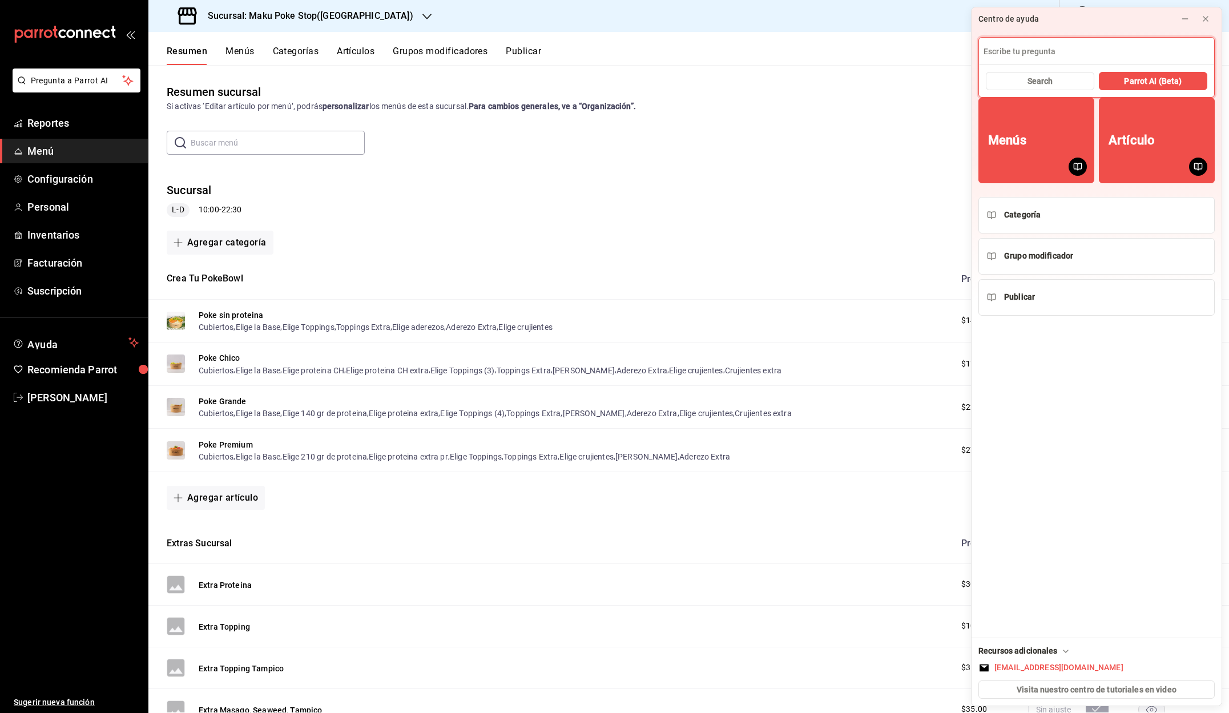
click at [1038, 56] on input at bounding box center [1096, 51] width 235 height 27
type input "apagar plataformas"
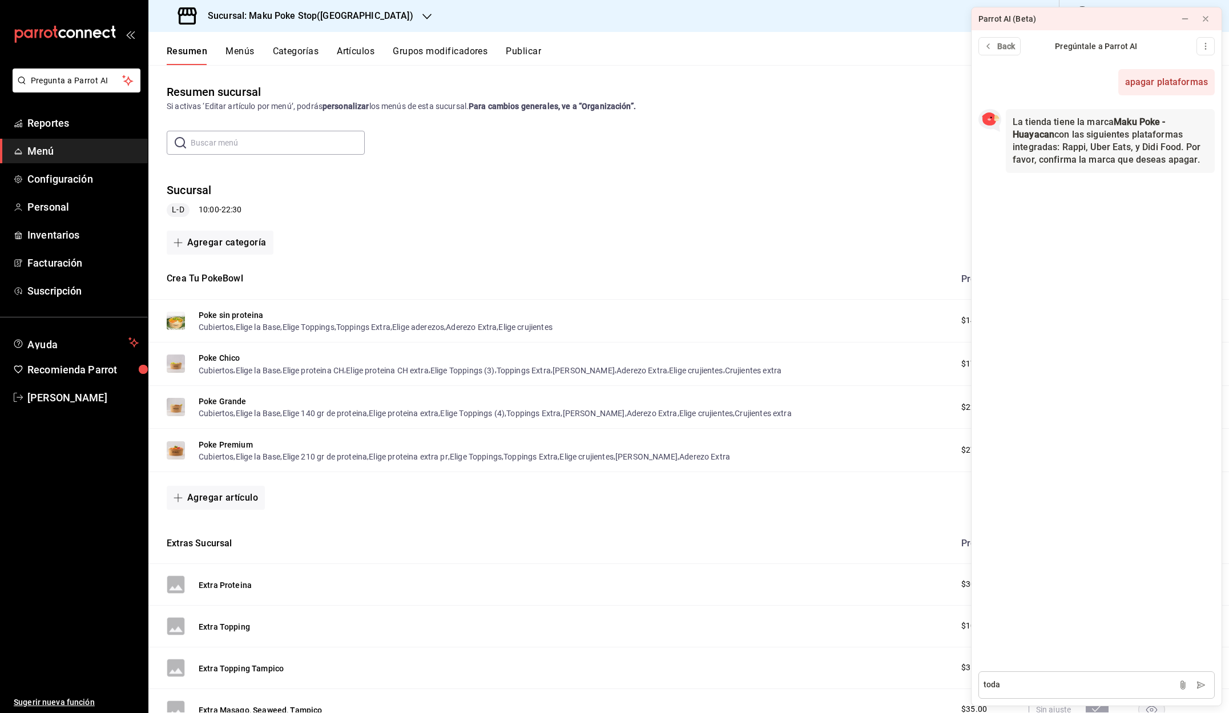
type textarea "todas"
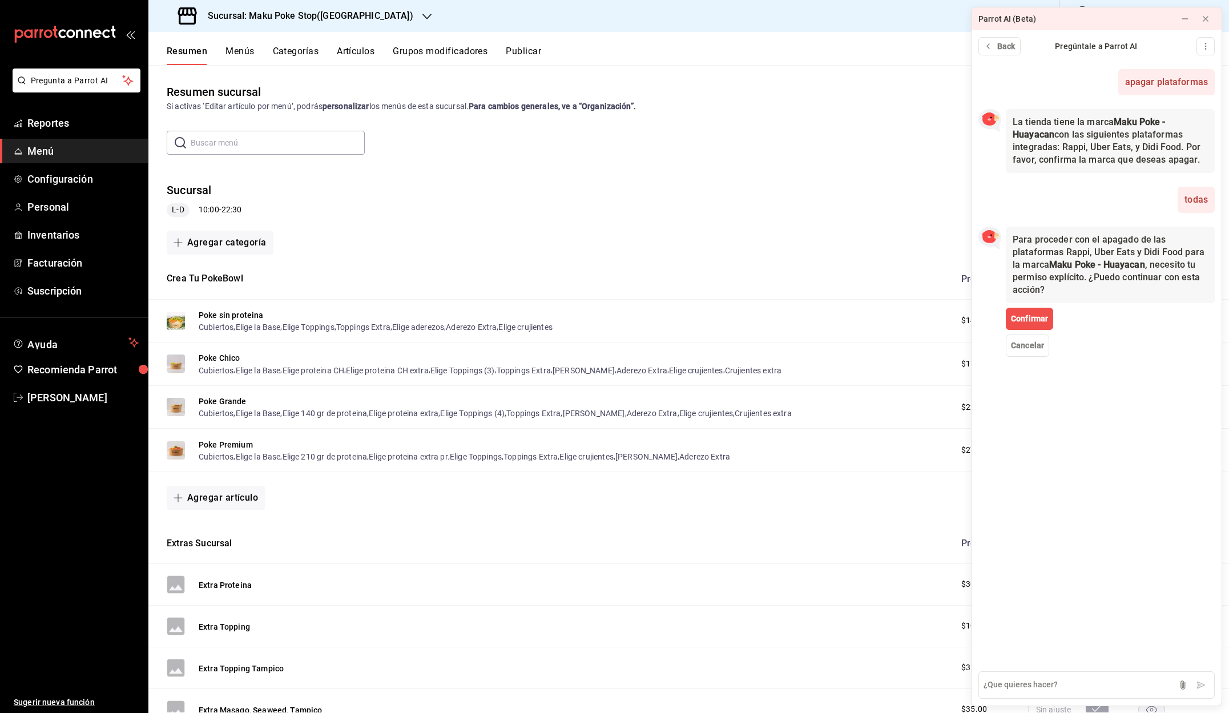
click at [1031, 321] on span "Confirmar" at bounding box center [1029, 319] width 37 height 12
